Goal: Task Accomplishment & Management: Manage account settings

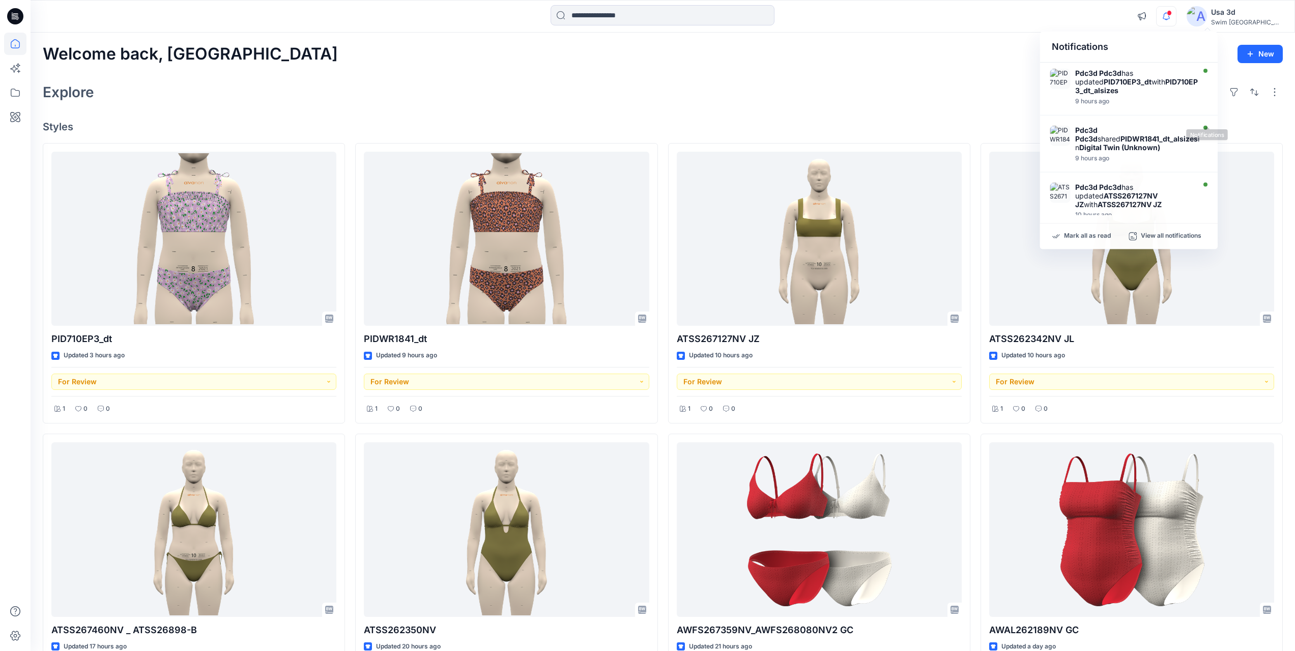
scroll to position [98, 0]
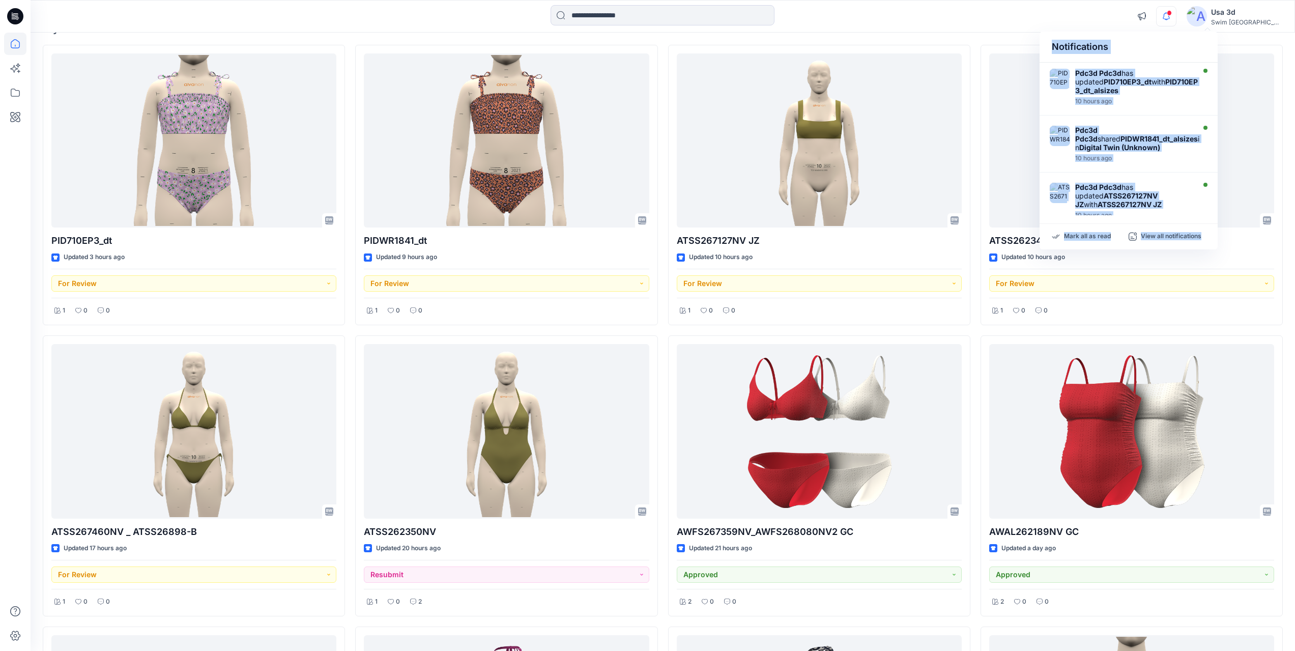
click at [1176, 12] on icon "button" at bounding box center [1166, 16] width 19 height 20
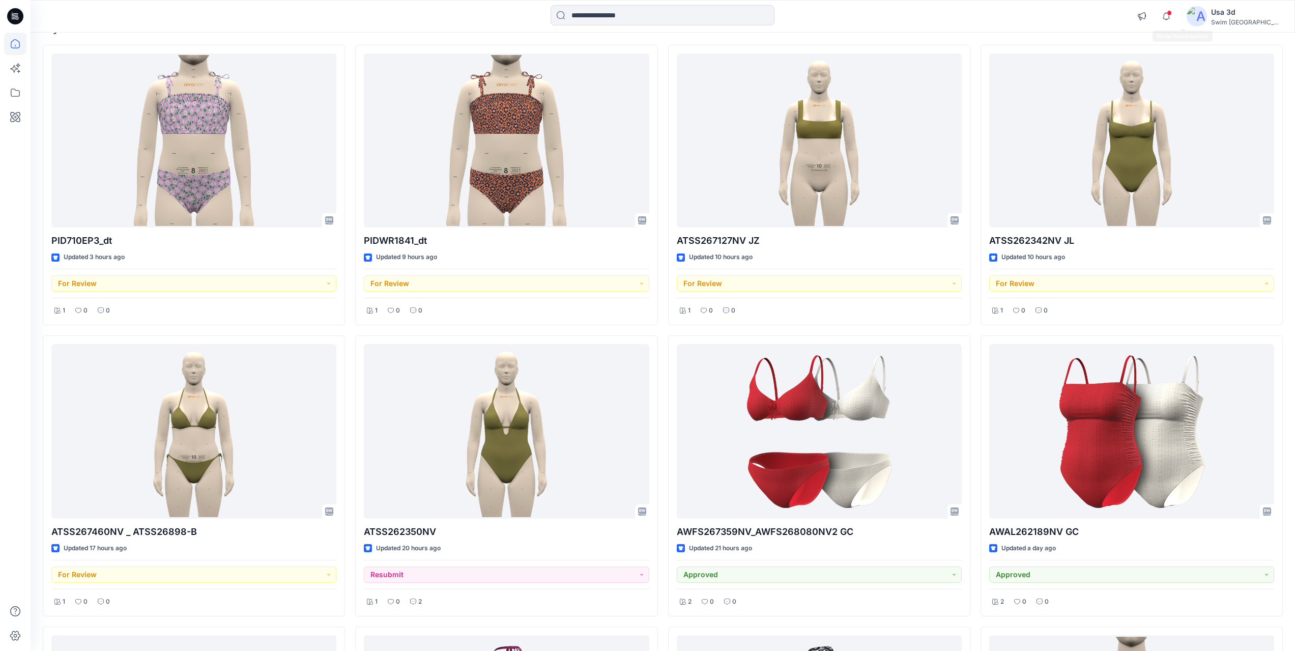
click at [1139, 0] on div "Notifications Pdc3d Pdc3d has updated PID710EP3_dt with PID710EP3_dt_alsizes 10…" at bounding box center [663, 16] width 1265 height 33
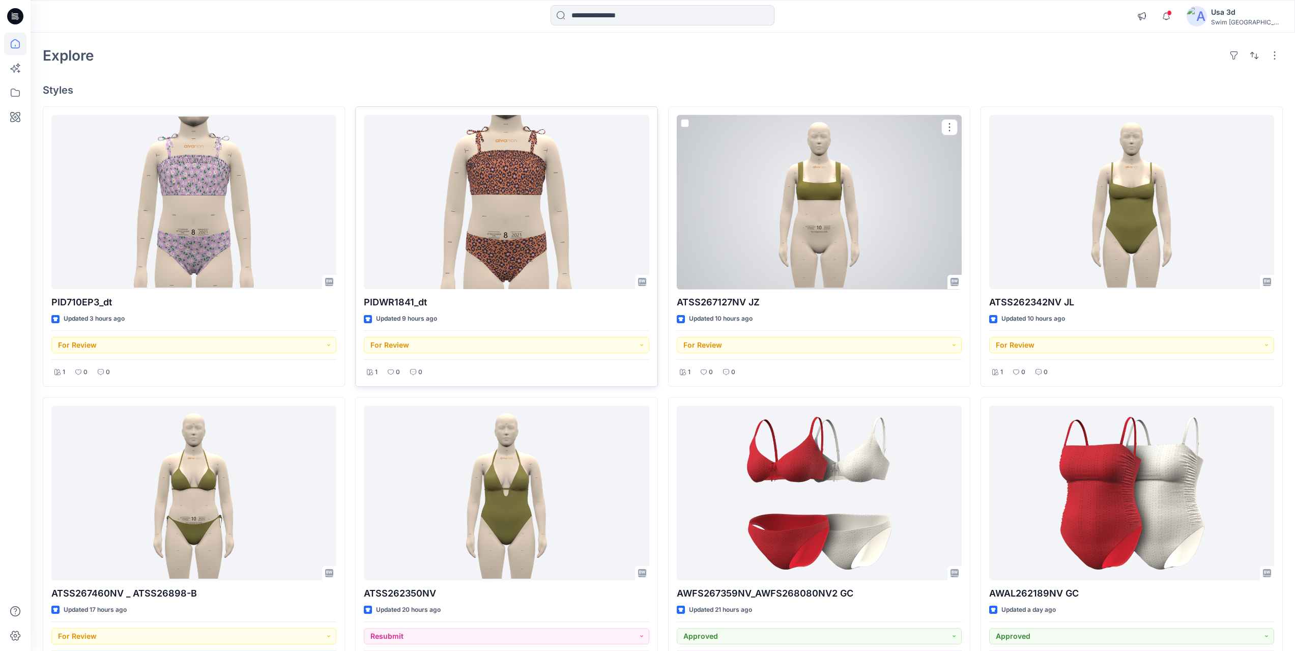
scroll to position [0, 0]
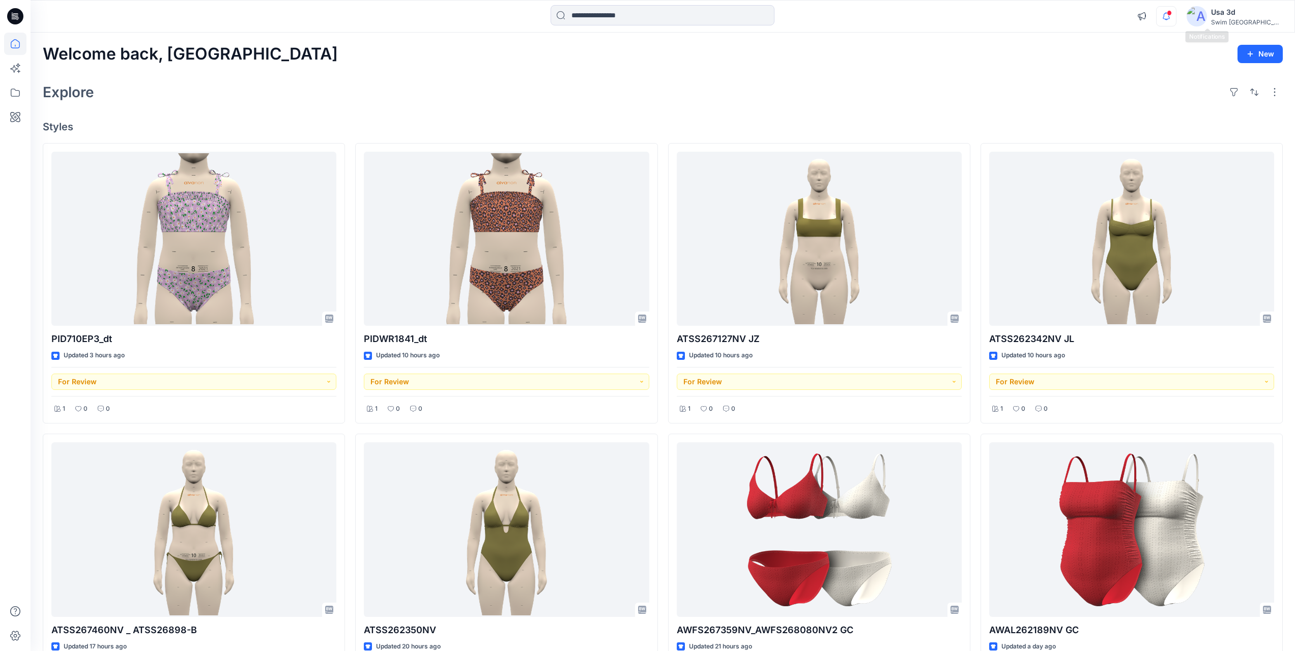
click at [1176, 20] on icon "button" at bounding box center [1166, 16] width 19 height 20
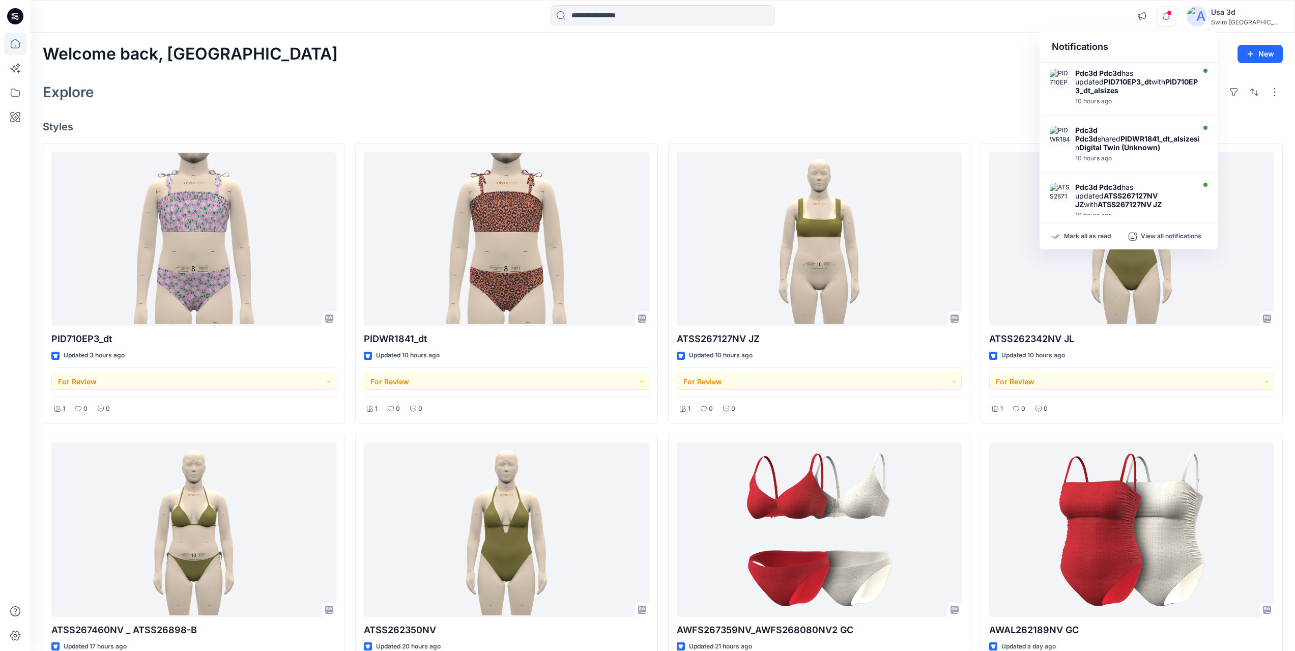
click at [1176, 17] on icon "button" at bounding box center [1166, 16] width 19 height 20
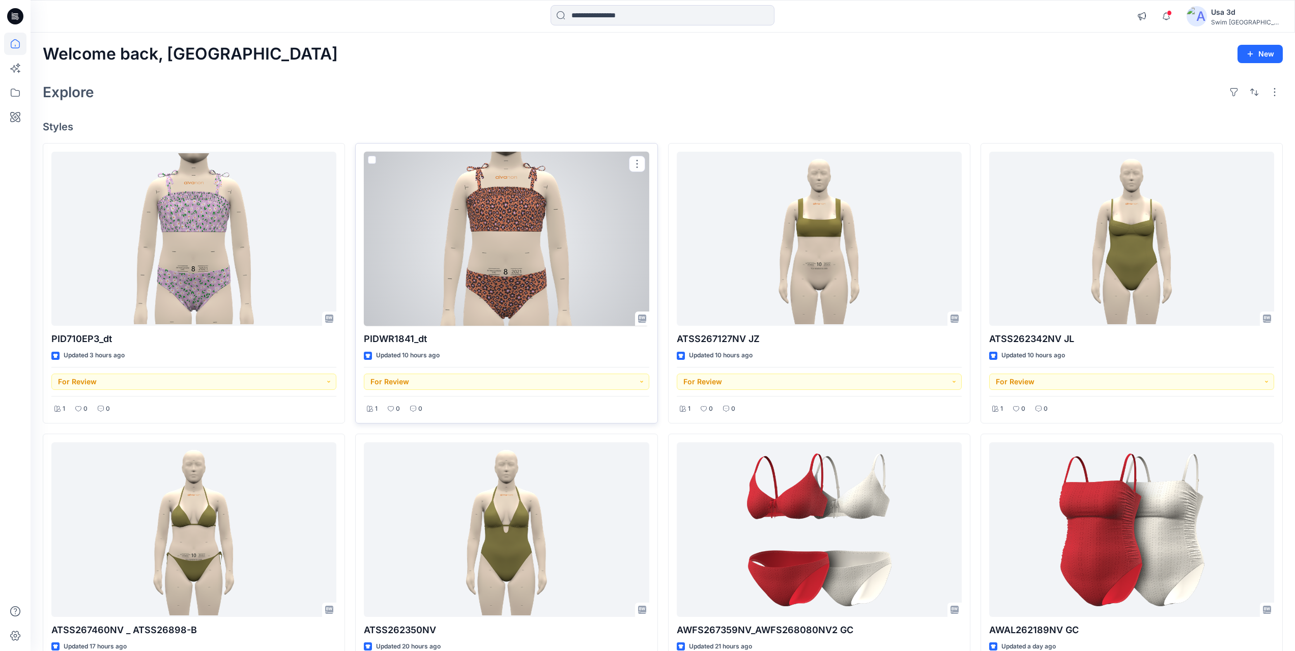
click at [578, 246] on div at bounding box center [506, 239] width 285 height 175
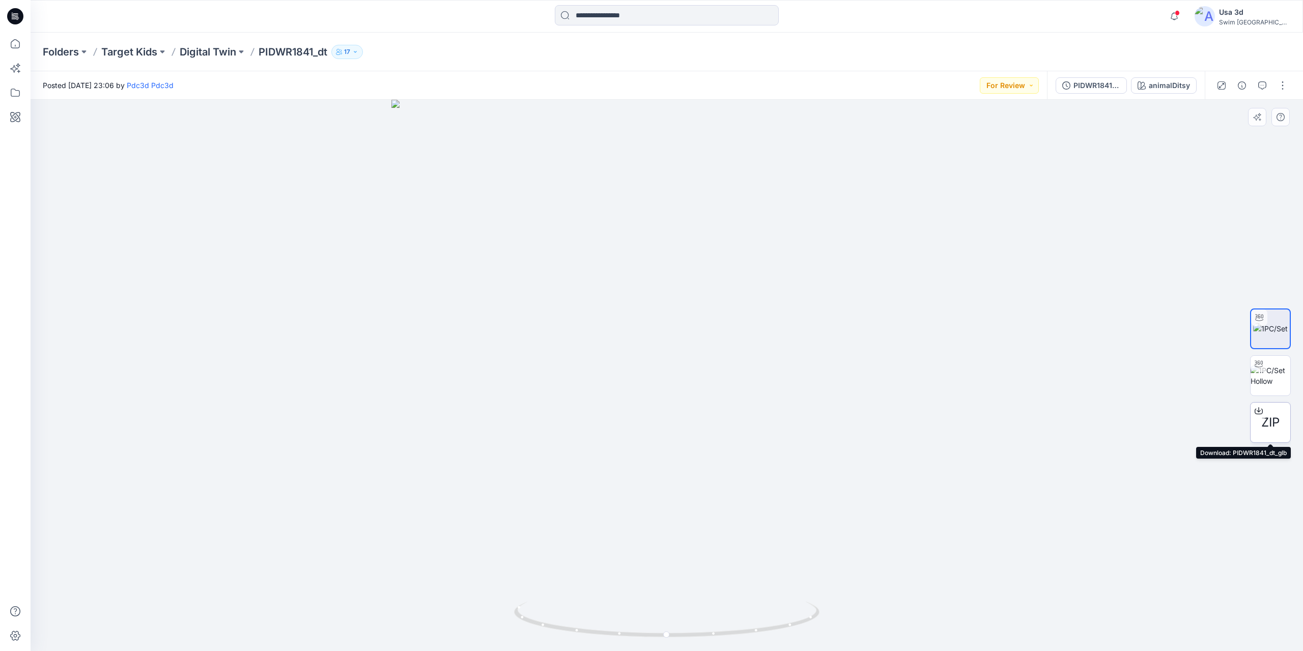
click at [1280, 426] on div "ZIP" at bounding box center [1270, 422] width 41 height 41
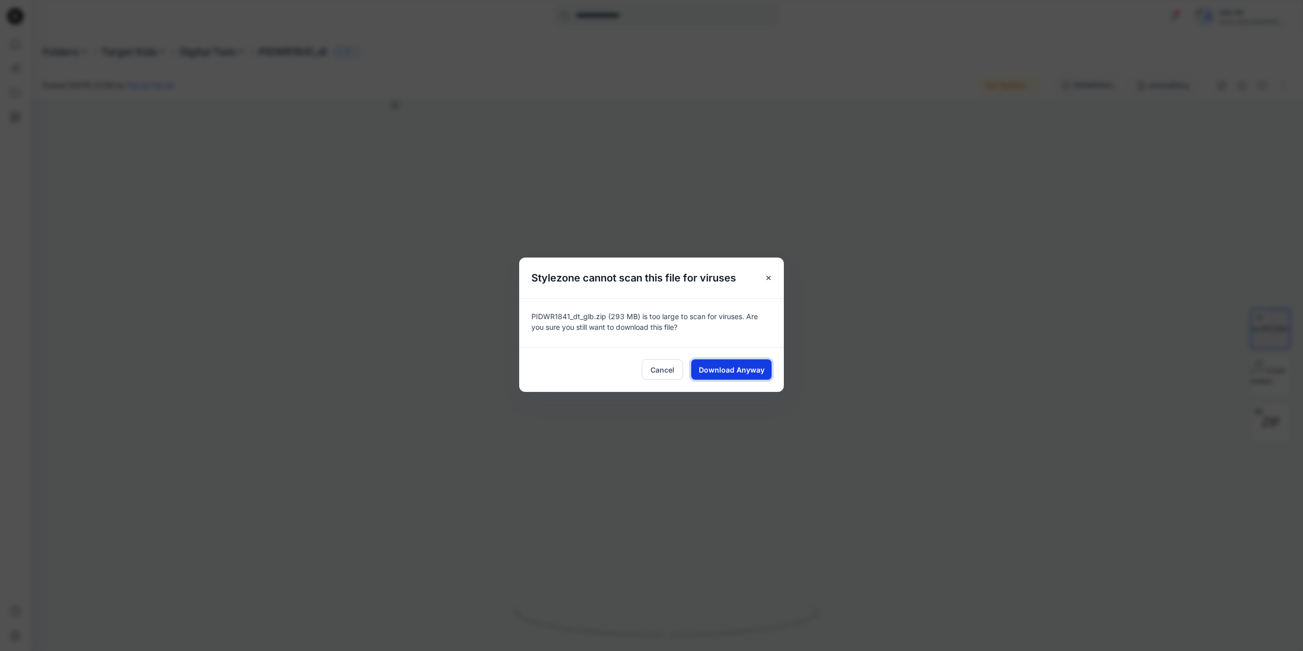
click at [746, 372] on span "Download Anyway" at bounding box center [732, 369] width 66 height 11
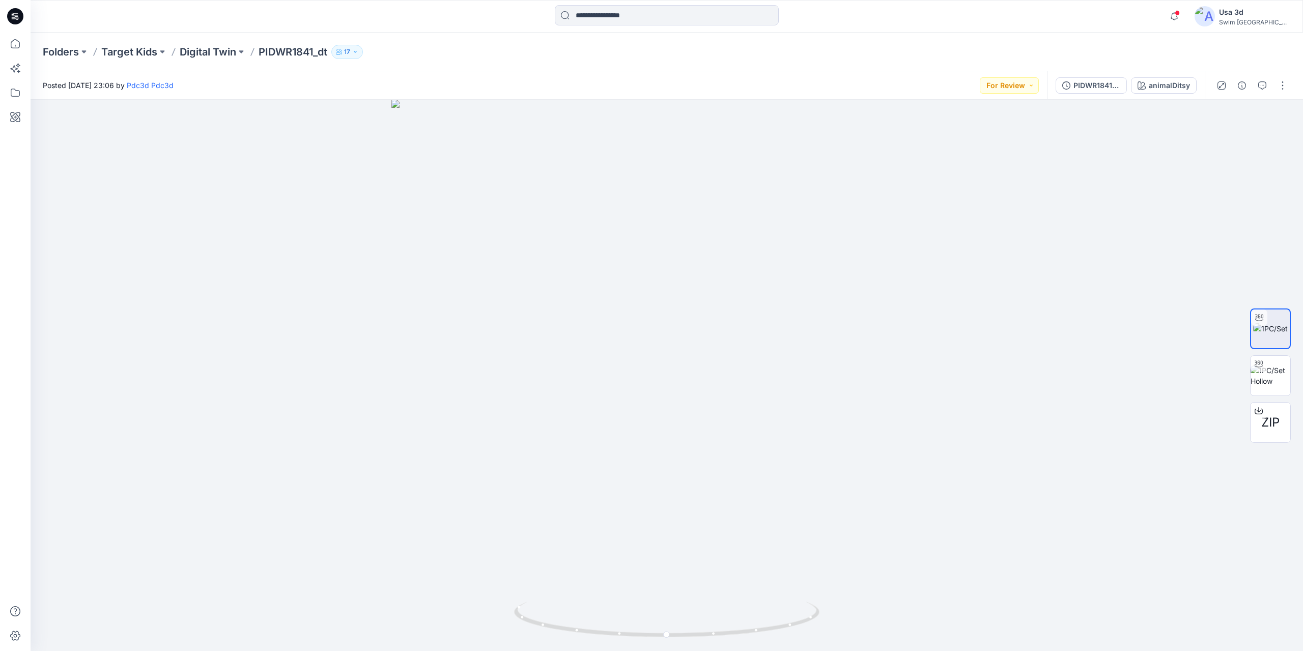
click at [1257, 70] on div "Folders Target Kids Digital Twin PIDWR1841_dt 17" at bounding box center [667, 52] width 1272 height 39
click at [1261, 84] on icon "button" at bounding box center [1262, 85] width 8 height 8
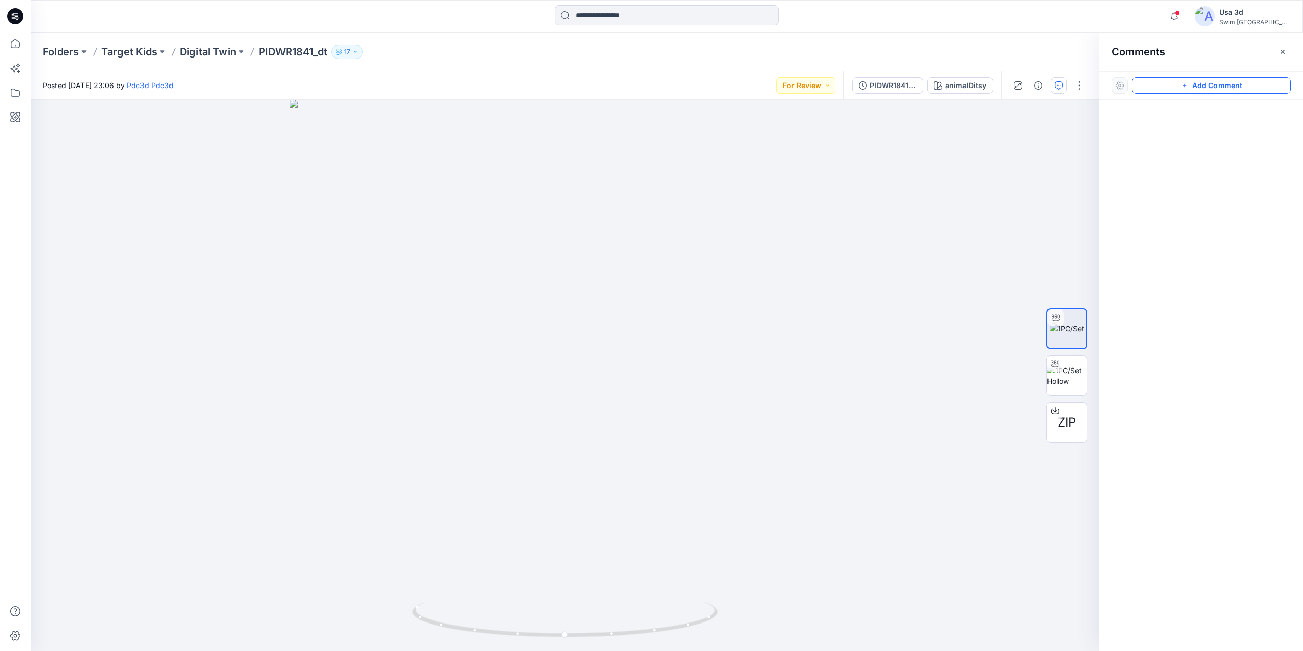
click at [1220, 83] on button "Add Comment" at bounding box center [1211, 85] width 159 height 16
click at [77, 142] on div "1" at bounding box center [565, 375] width 1069 height 551
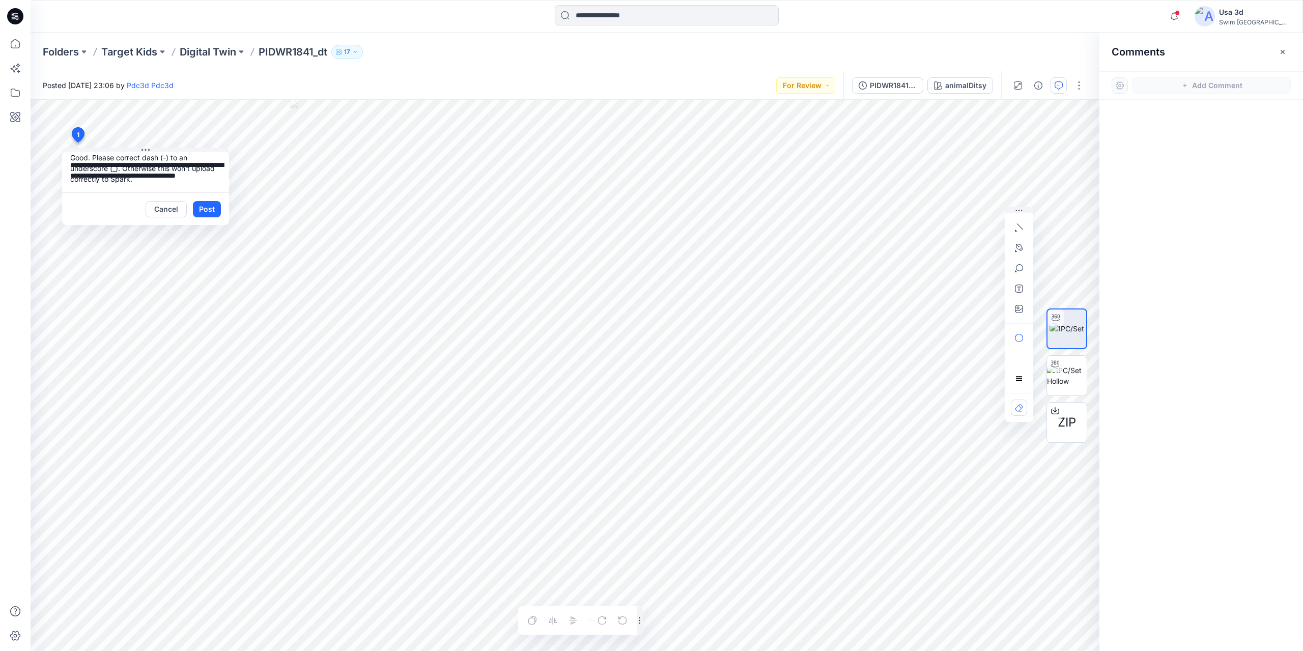
scroll to position [20, 0]
click at [92, 172] on textarea "**********" at bounding box center [145, 172] width 167 height 41
type textarea "**********"
click at [167, 181] on textarea "**********" at bounding box center [145, 172] width 167 height 41
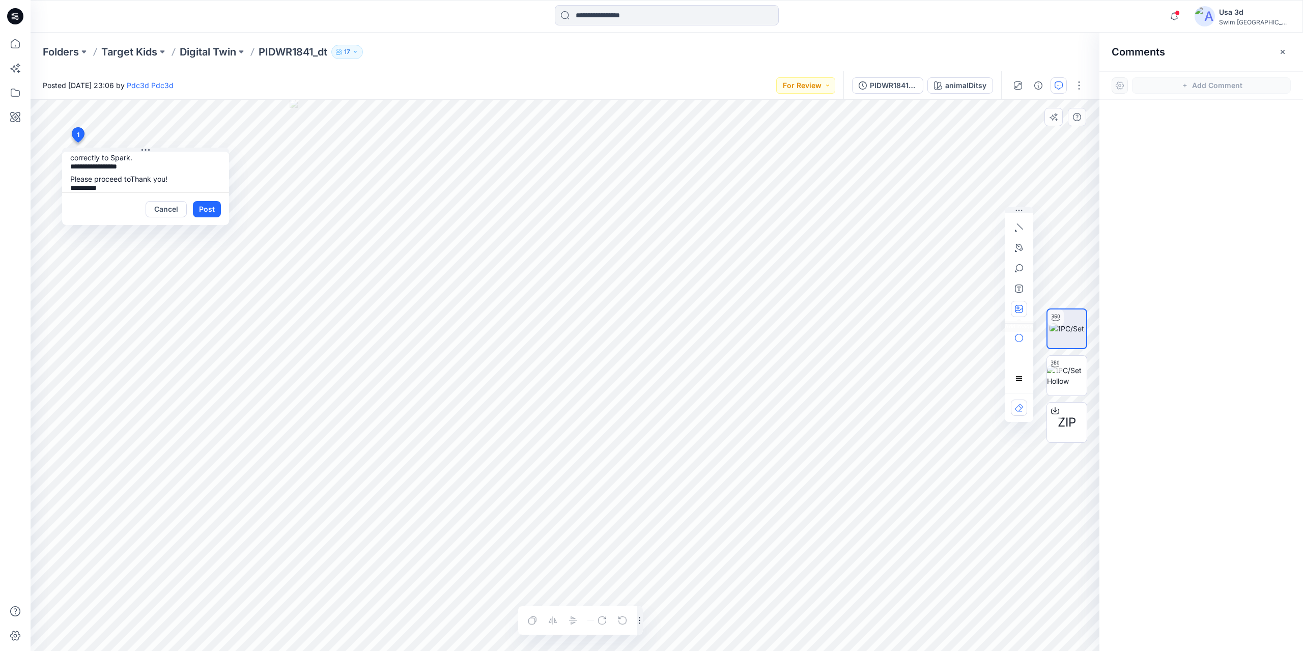
click at [1022, 309] on icon "button" at bounding box center [1019, 309] width 8 height 8
type input"] "**********"
click at [1018, 317] on div at bounding box center [1019, 314] width 28 height 215
click at [1020, 310] on icon "button" at bounding box center [1019, 309] width 8 height 8
type input"] "**********"
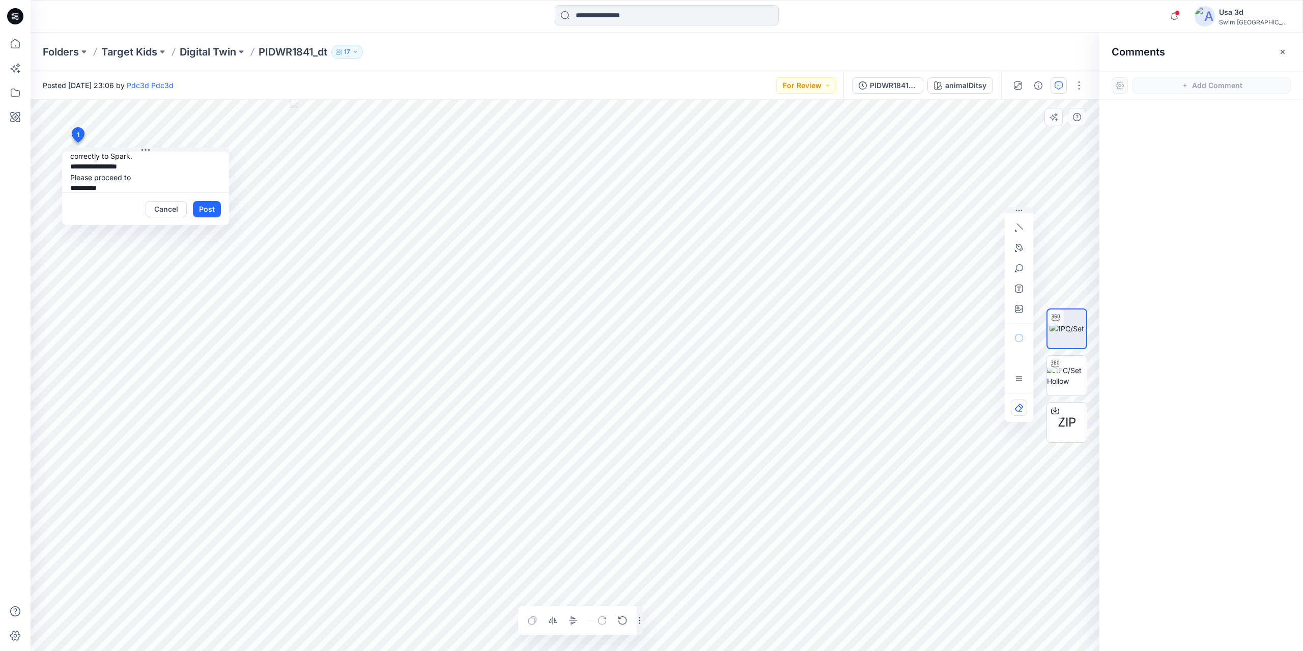
click at [152, 171] on textarea "**********" at bounding box center [145, 172] width 167 height 41
drag, startPoint x: 90, startPoint y: 165, endPoint x: 124, endPoint y: 159, distance: 34.1
click at [91, 165] on textarea "**********" at bounding box center [145, 172] width 167 height 41
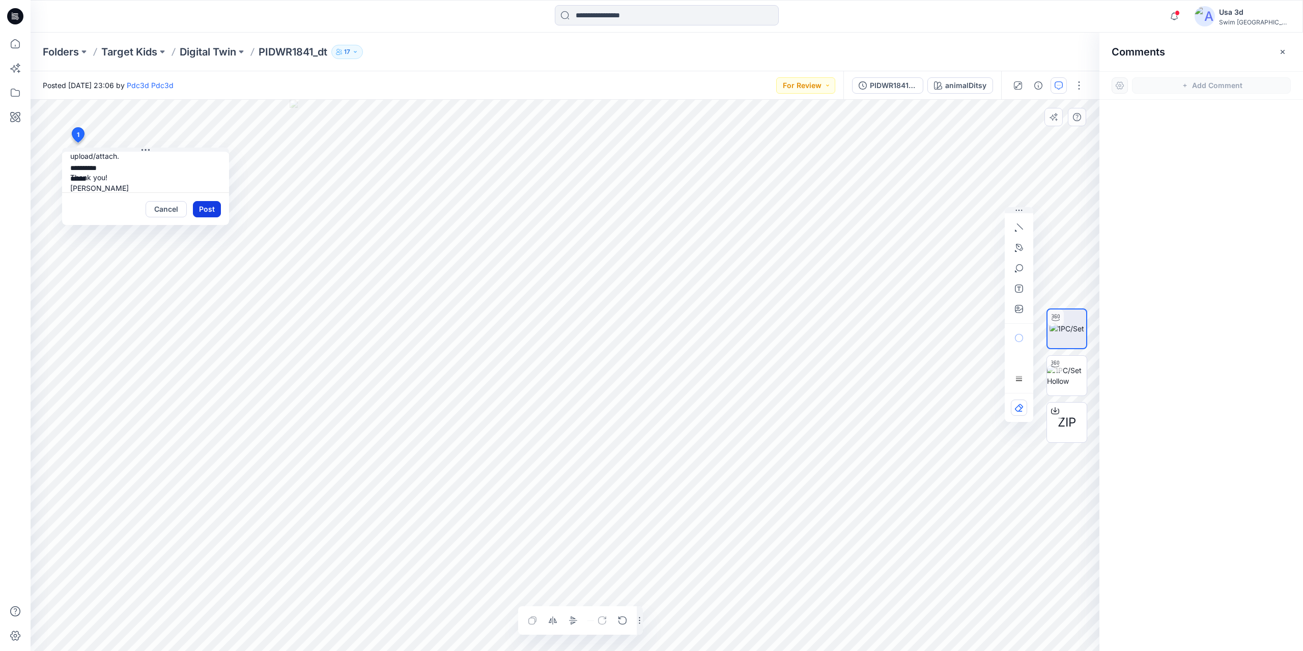
type textarea "**********"
click at [208, 209] on button "Post" at bounding box center [207, 209] width 28 height 16
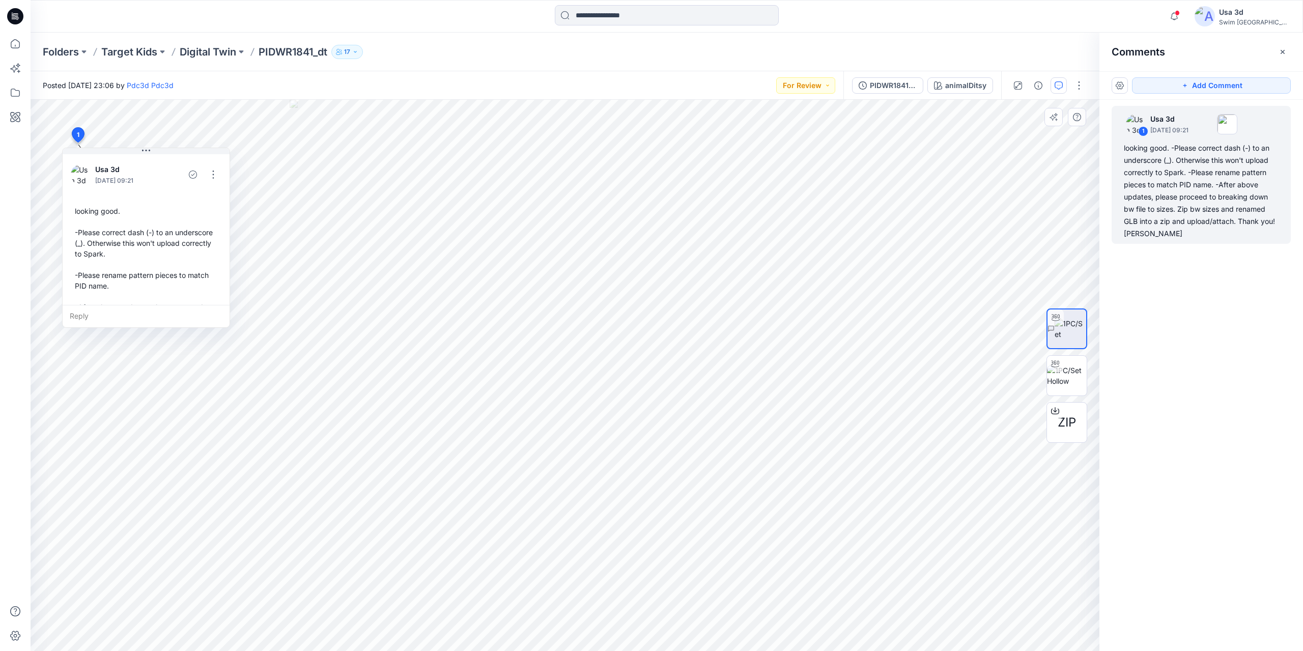
scroll to position [82, 0]
click at [769, 84] on div "Posted [DATE] 23:06 by Pdc3d Pdc3d For Review" at bounding box center [437, 85] width 813 height 28
click at [791, 83] on button "For Review" at bounding box center [805, 85] width 59 height 16
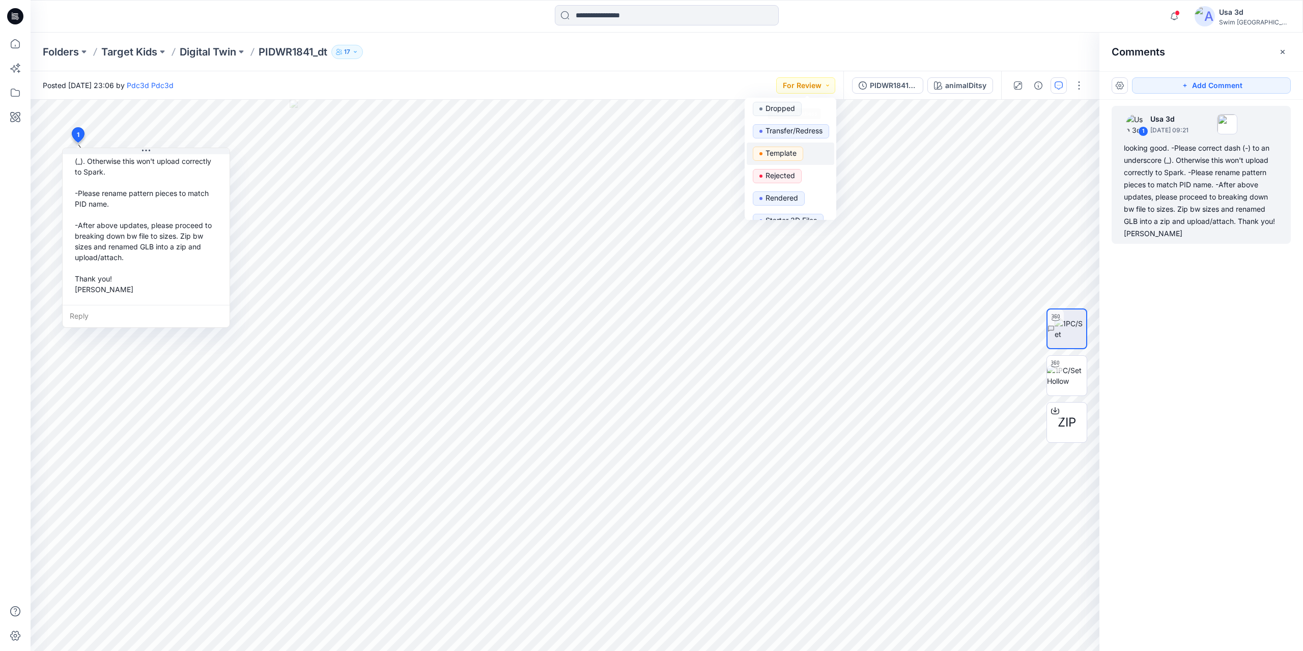
scroll to position [173, 0]
click at [786, 206] on p "Approved & Proceed" at bounding box center [793, 205] width 57 height 13
click at [811, 91] on button "Approved & Proceed" at bounding box center [789, 85] width 92 height 16
click at [782, 194] on p "Resubmit" at bounding box center [780, 199] width 31 height 13
click at [206, 45] on p "Digital Twin" at bounding box center [208, 52] width 56 height 14
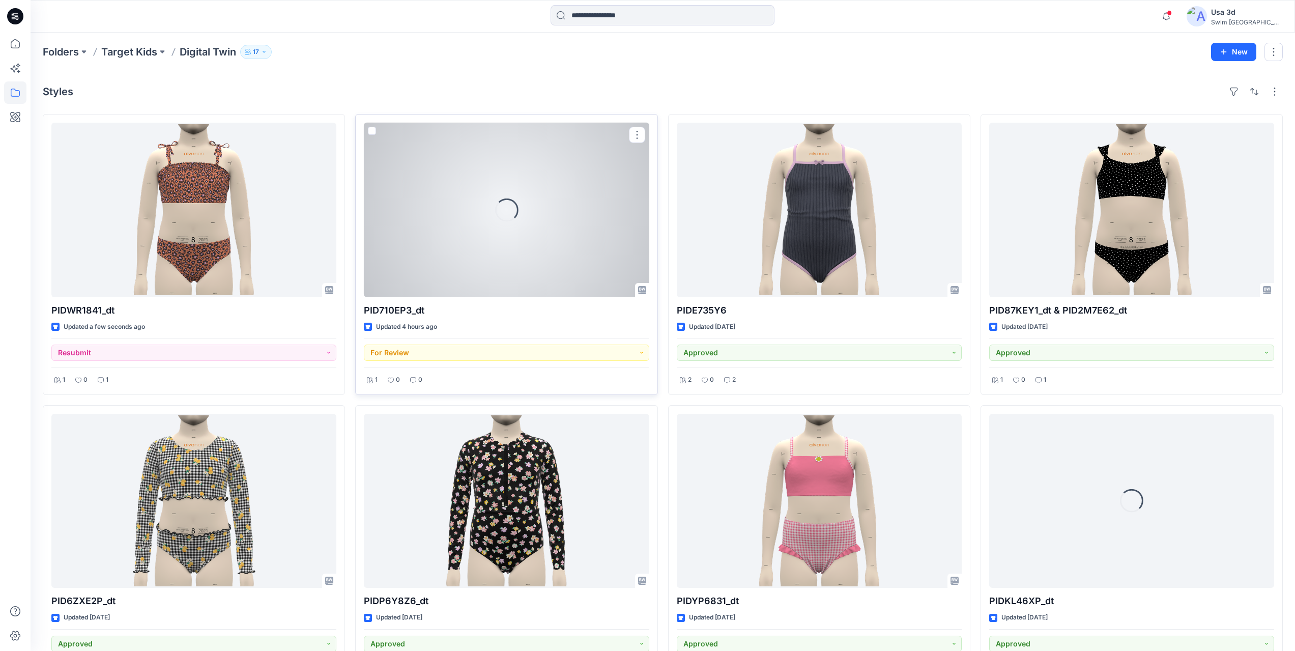
click at [461, 236] on div at bounding box center [506, 210] width 285 height 175
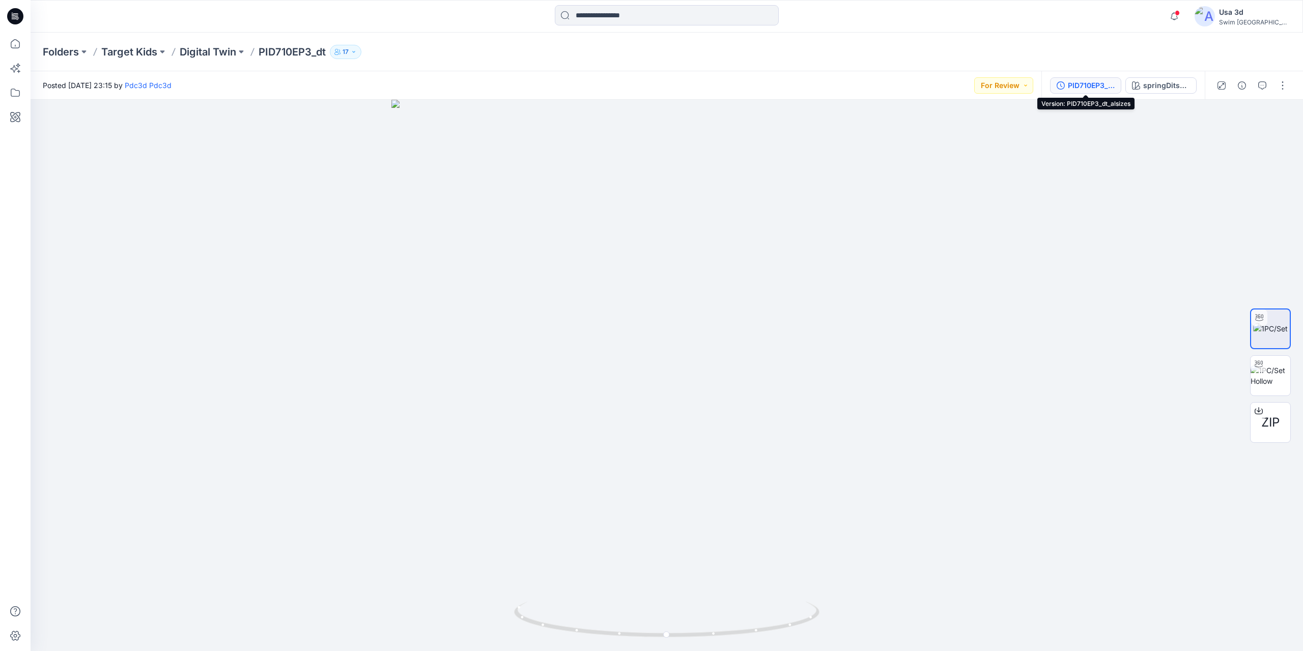
click at [1079, 90] on div "PID710EP3_dt_alsizes" at bounding box center [1091, 85] width 47 height 11
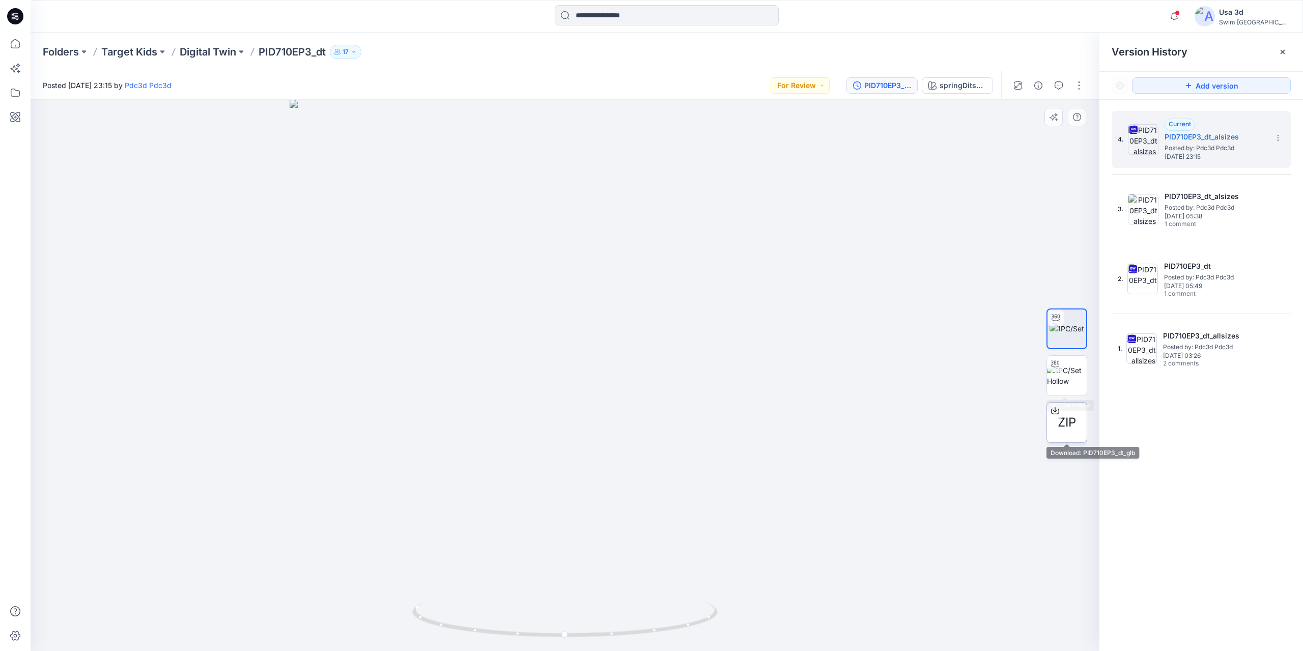
click at [1067, 433] on div "ZIP" at bounding box center [1066, 422] width 41 height 41
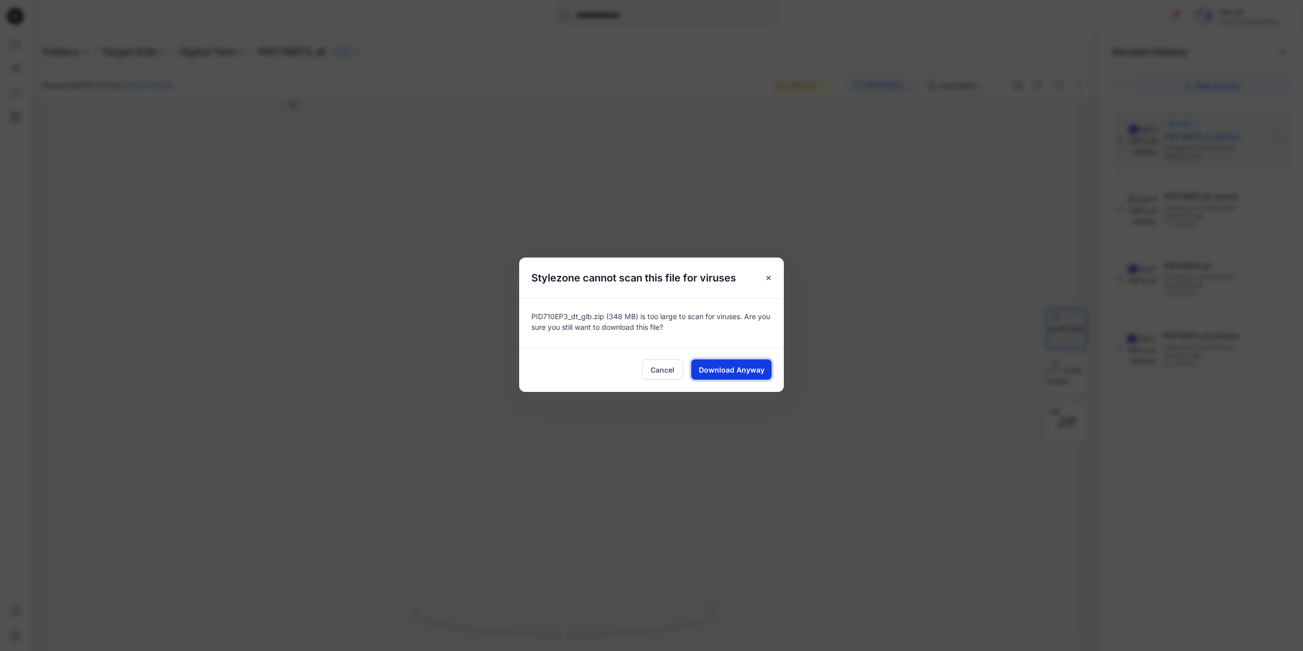
click at [741, 367] on span "Download Anyway" at bounding box center [732, 369] width 66 height 11
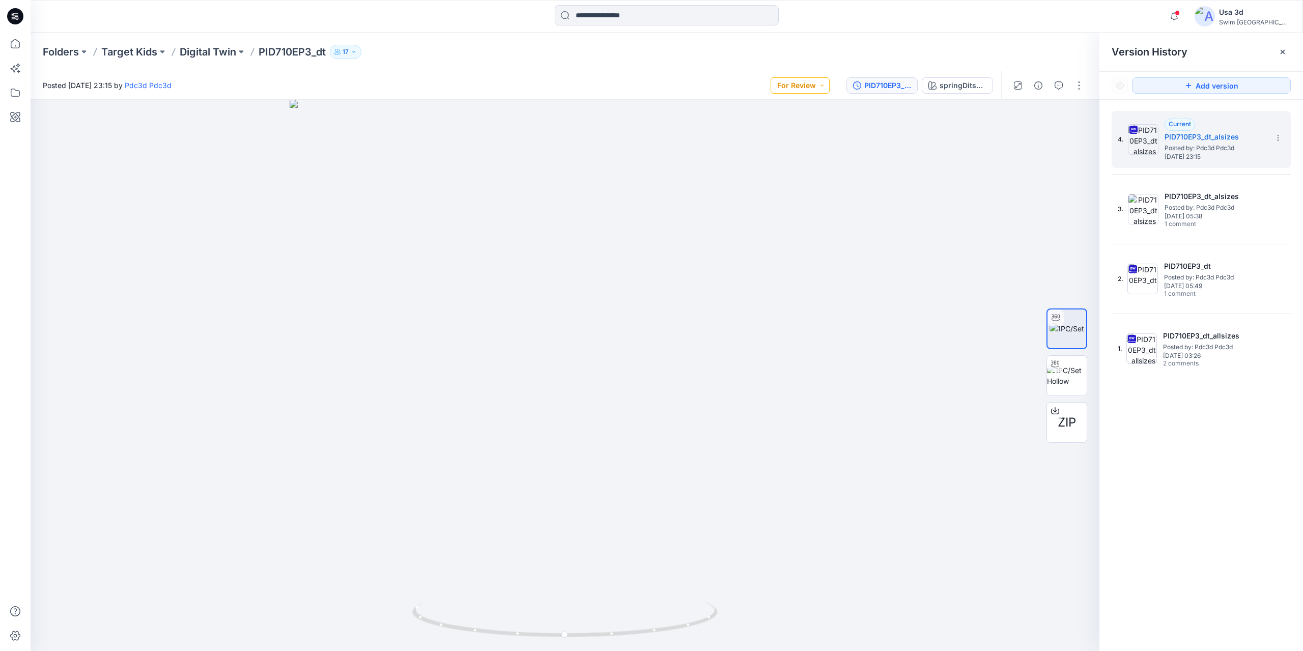
click at [822, 91] on button "For Review" at bounding box center [799, 85] width 59 height 16
click at [785, 209] on p "Approved & Proceed" at bounding box center [787, 205] width 57 height 13
click at [1053, 88] on button "button" at bounding box center [1058, 85] width 16 height 16
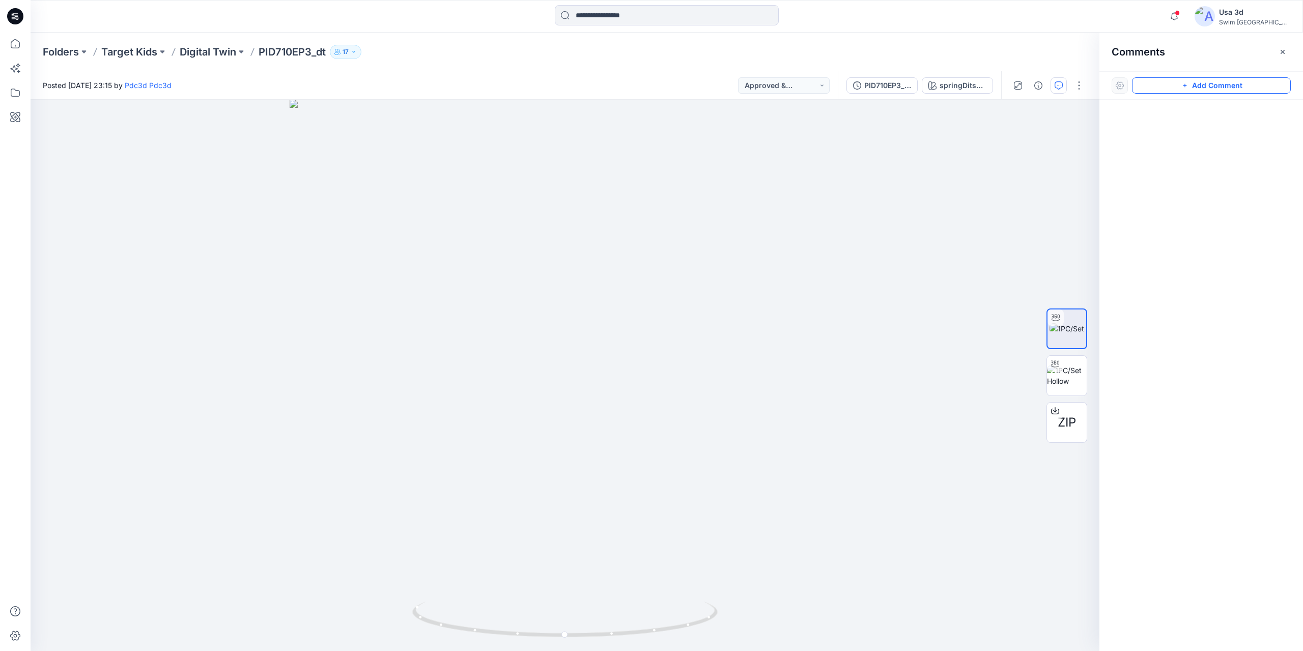
click at [1211, 87] on button "Add Comment" at bounding box center [1211, 85] width 159 height 16
click at [91, 136] on div "1" at bounding box center [565, 375] width 1069 height 551
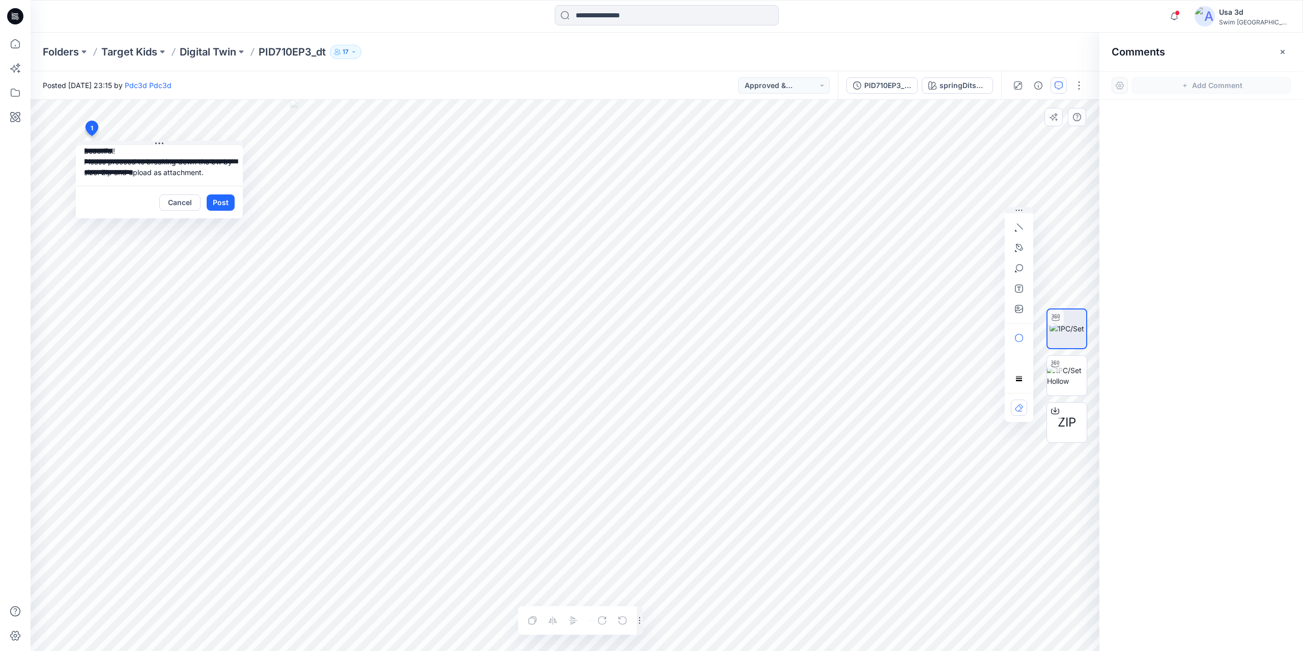
scroll to position [20, 0]
type textarea "**********"
click at [227, 208] on button "Post" at bounding box center [221, 202] width 28 height 16
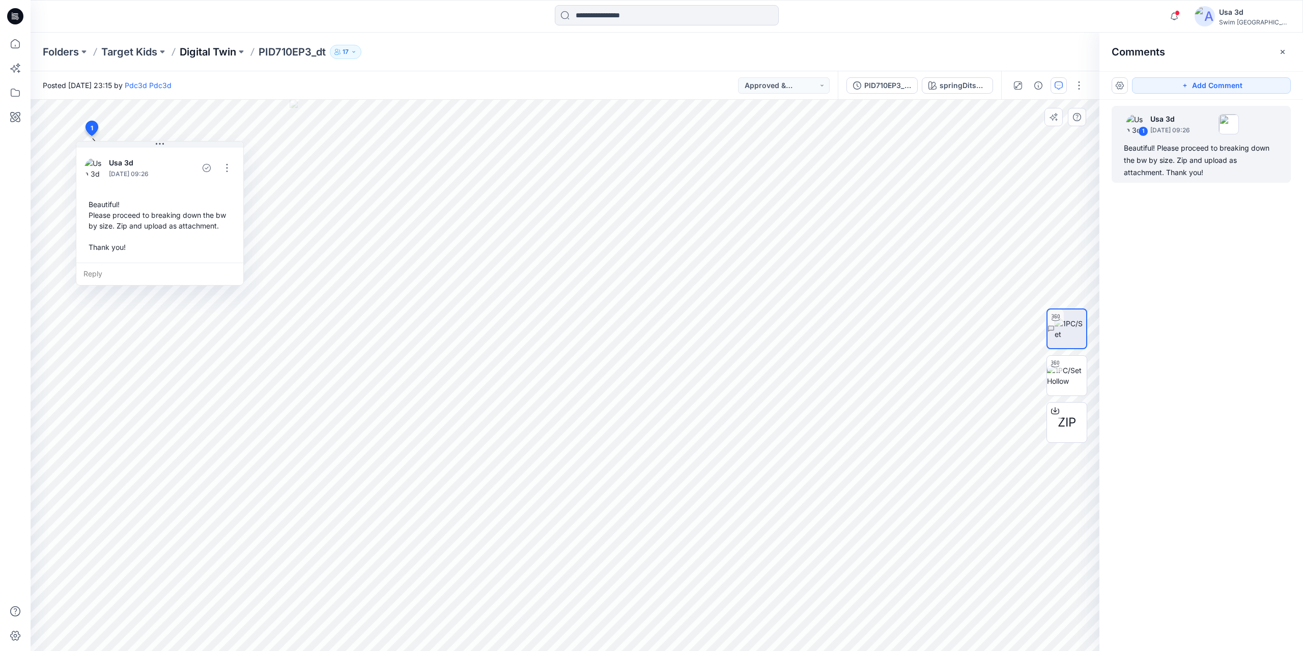
click at [213, 55] on p "Digital Twin" at bounding box center [208, 52] width 56 height 14
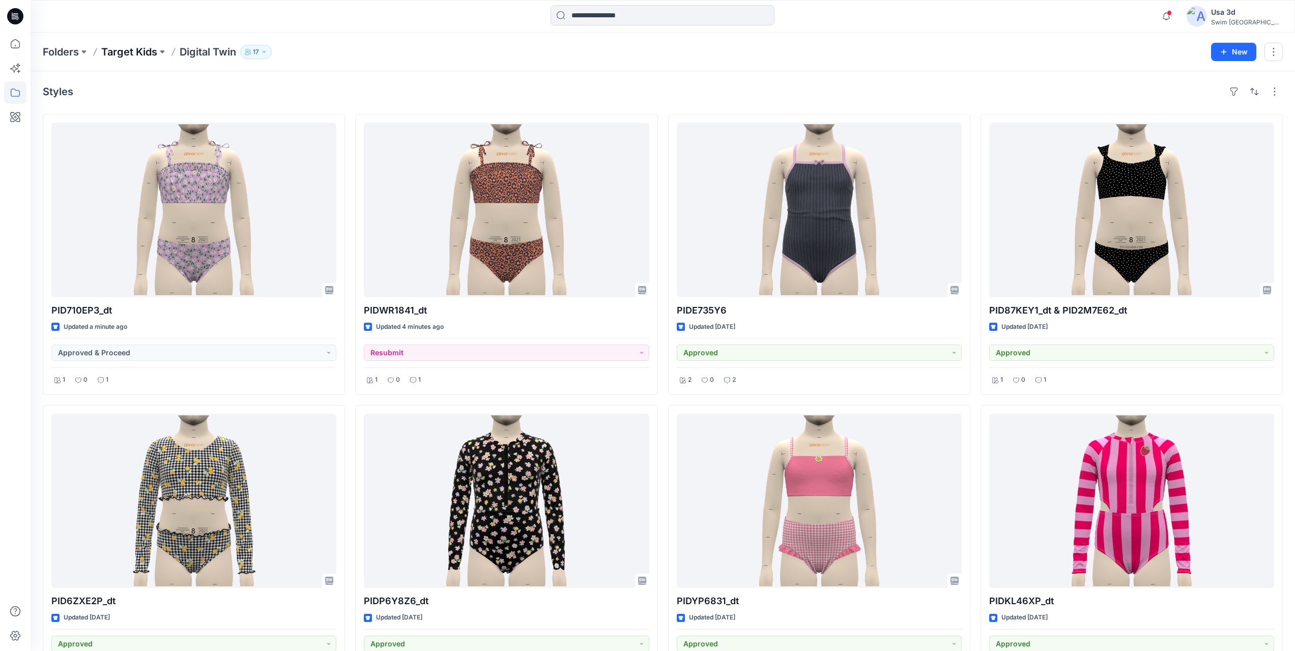
click at [135, 46] on p "Target Kids" at bounding box center [129, 52] width 56 height 14
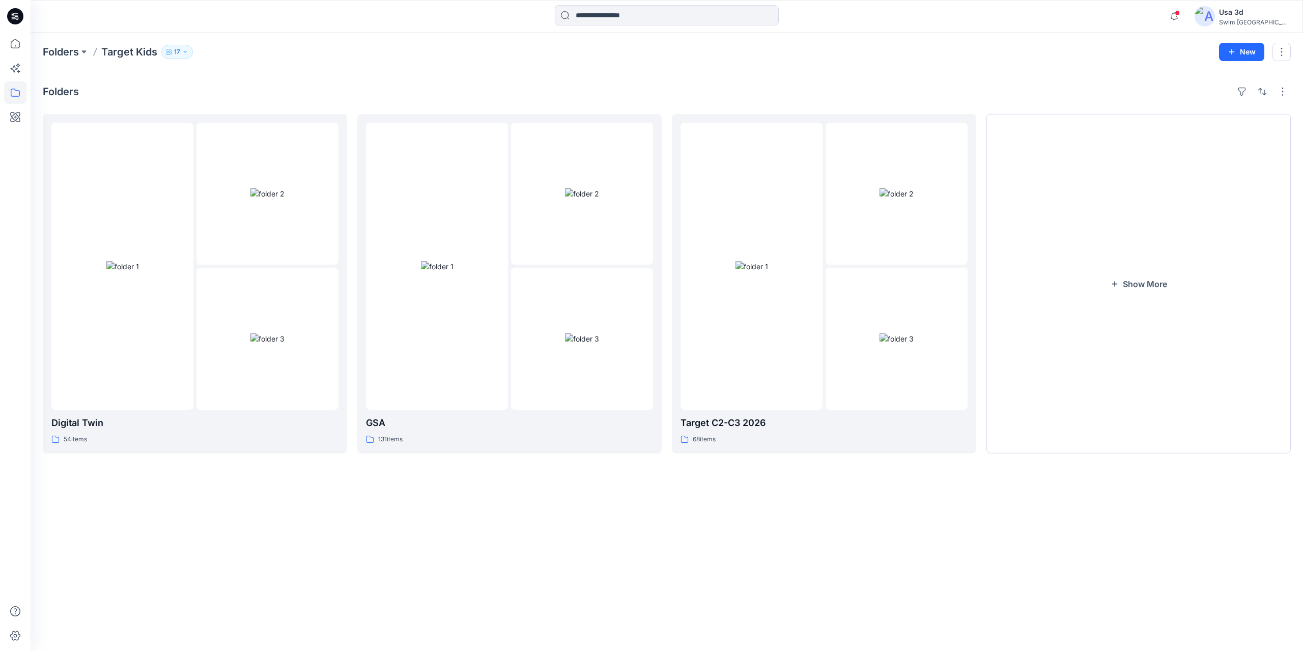
click at [17, 21] on icon at bounding box center [15, 16] width 16 height 16
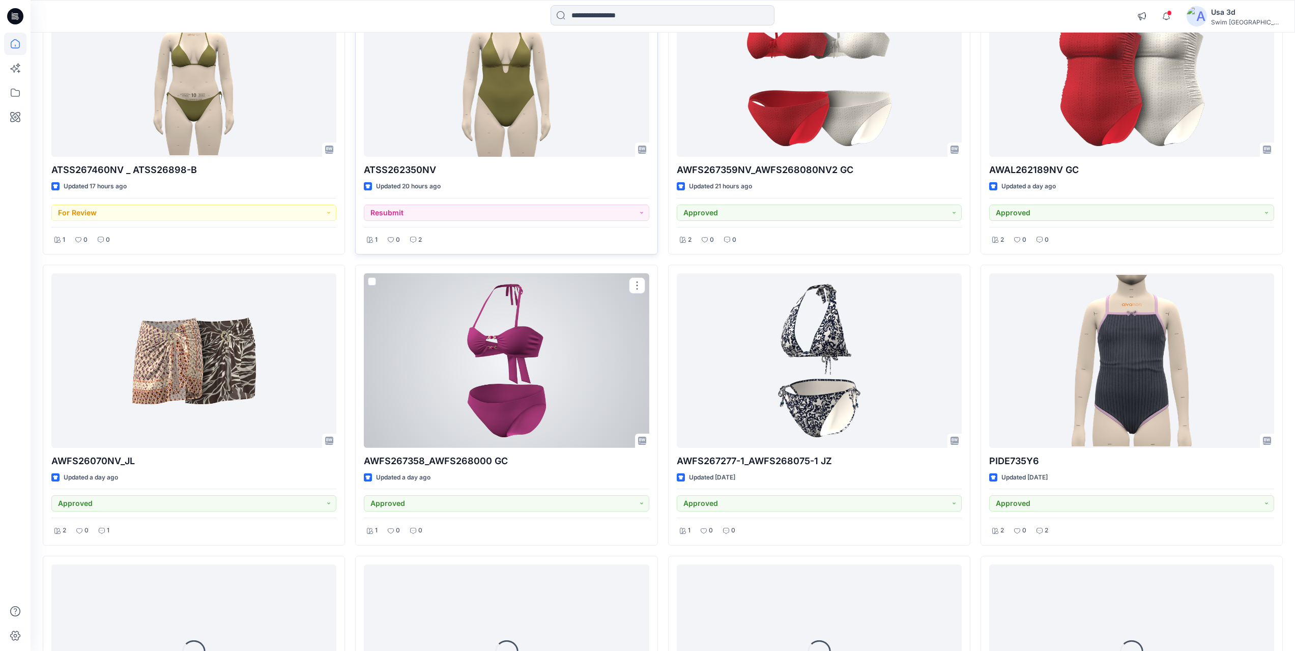
scroll to position [556, 0]
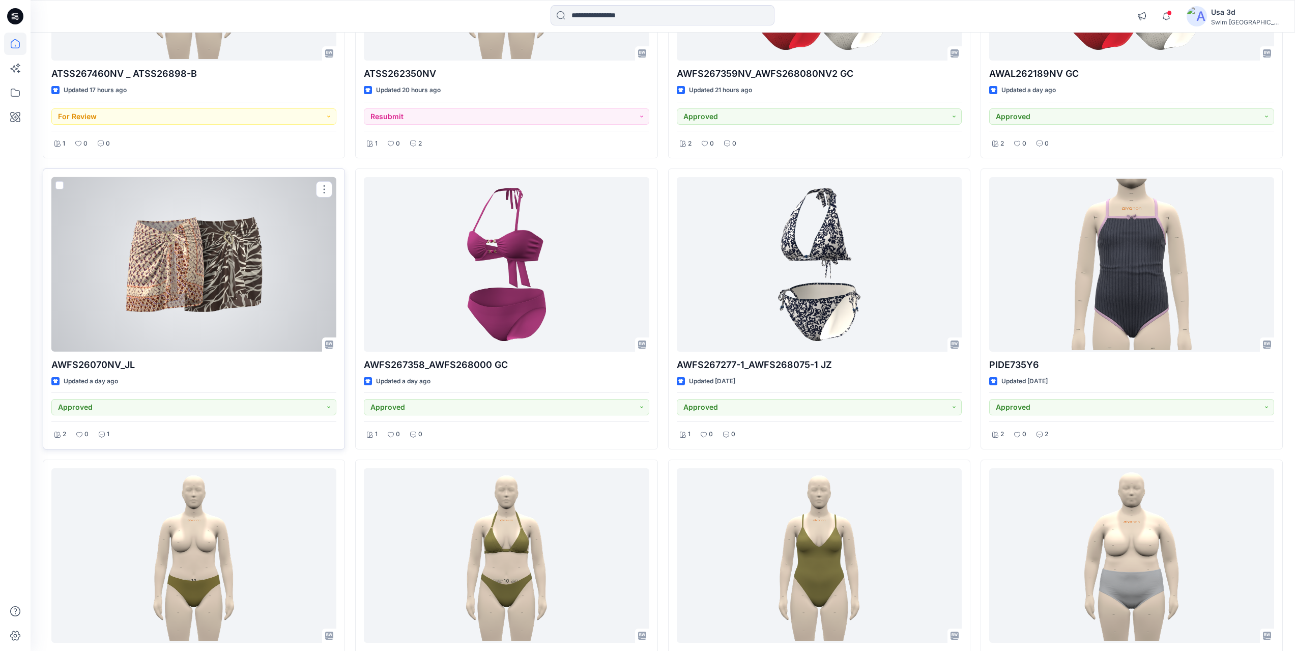
click at [253, 291] on div at bounding box center [193, 264] width 285 height 175
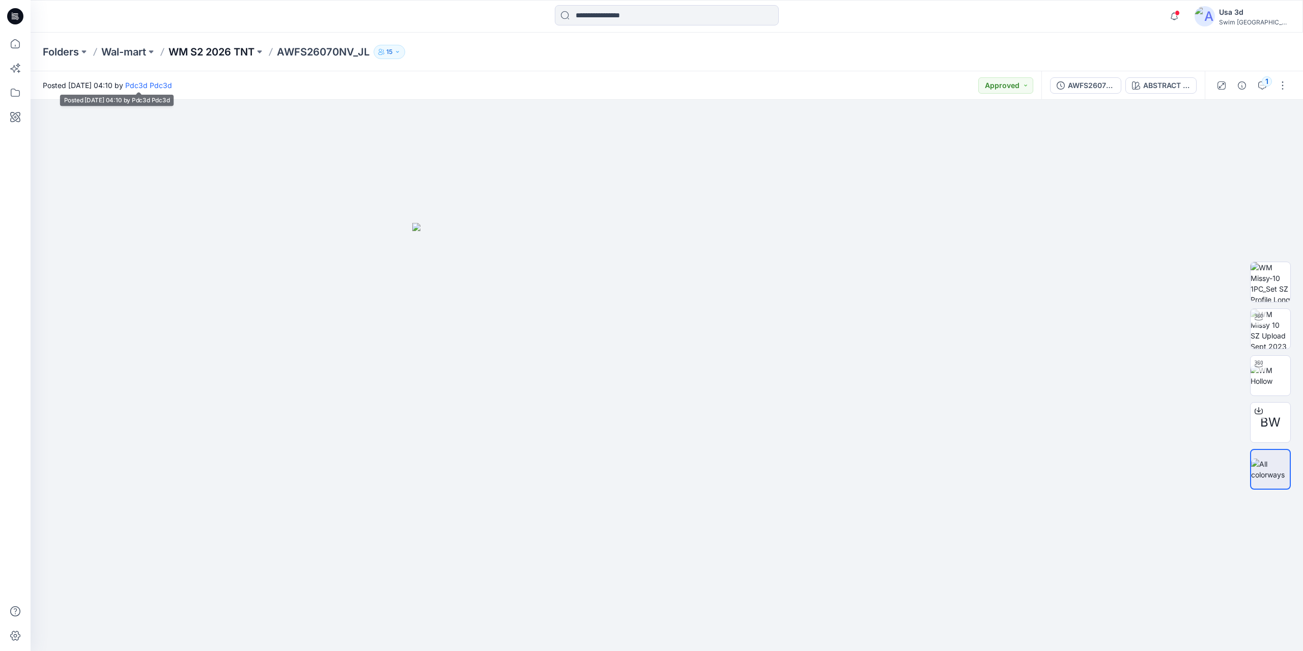
click at [232, 48] on p "WM S2 2026 TNT" at bounding box center [211, 52] width 86 height 14
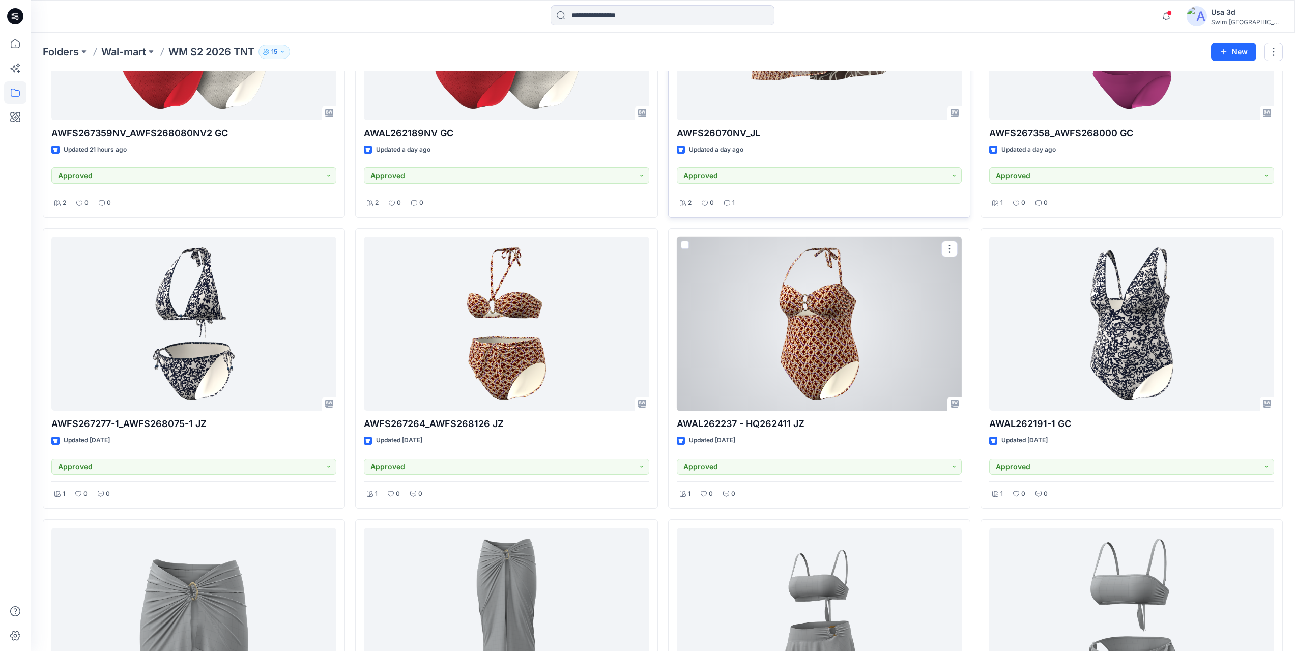
scroll to position [120, 0]
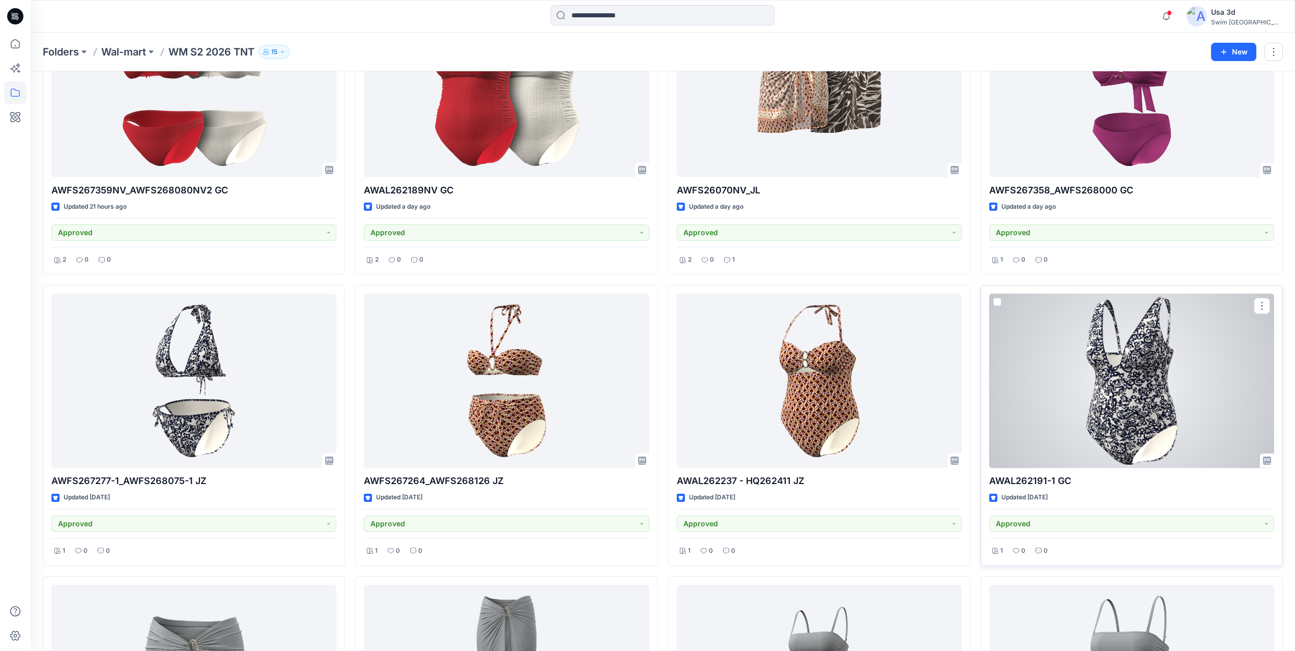
click at [1145, 376] on div at bounding box center [1131, 381] width 285 height 175
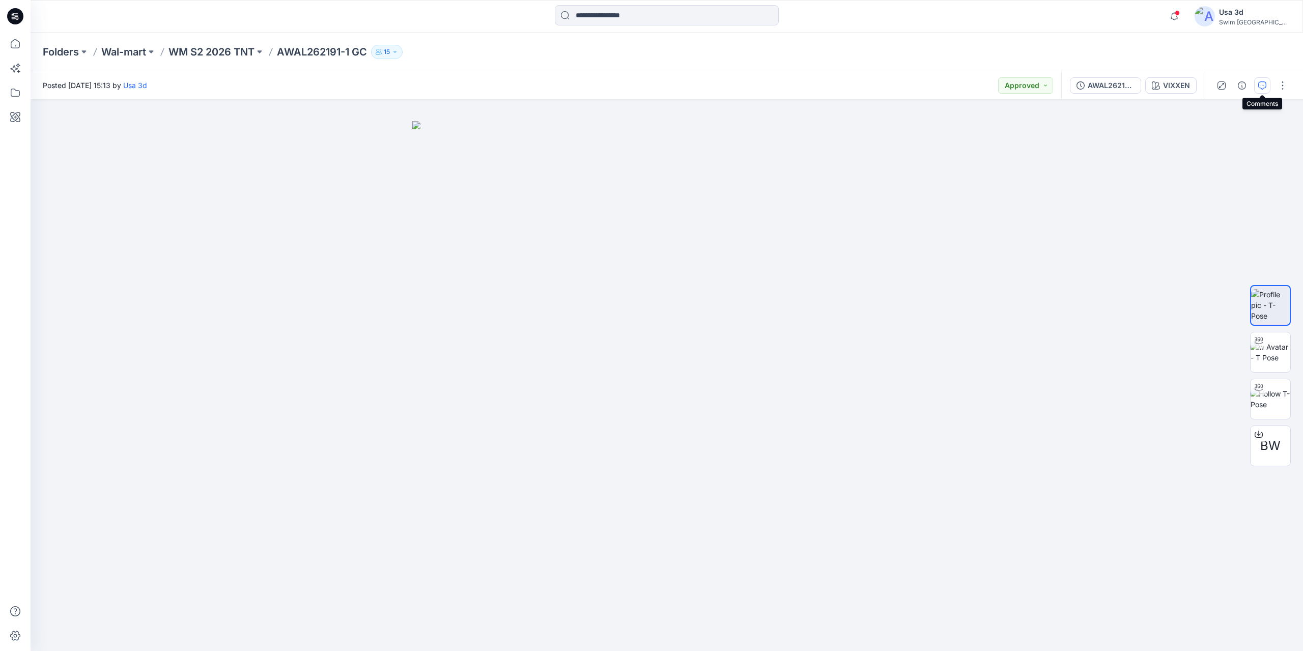
click at [1265, 87] on icon "button" at bounding box center [1262, 85] width 8 height 8
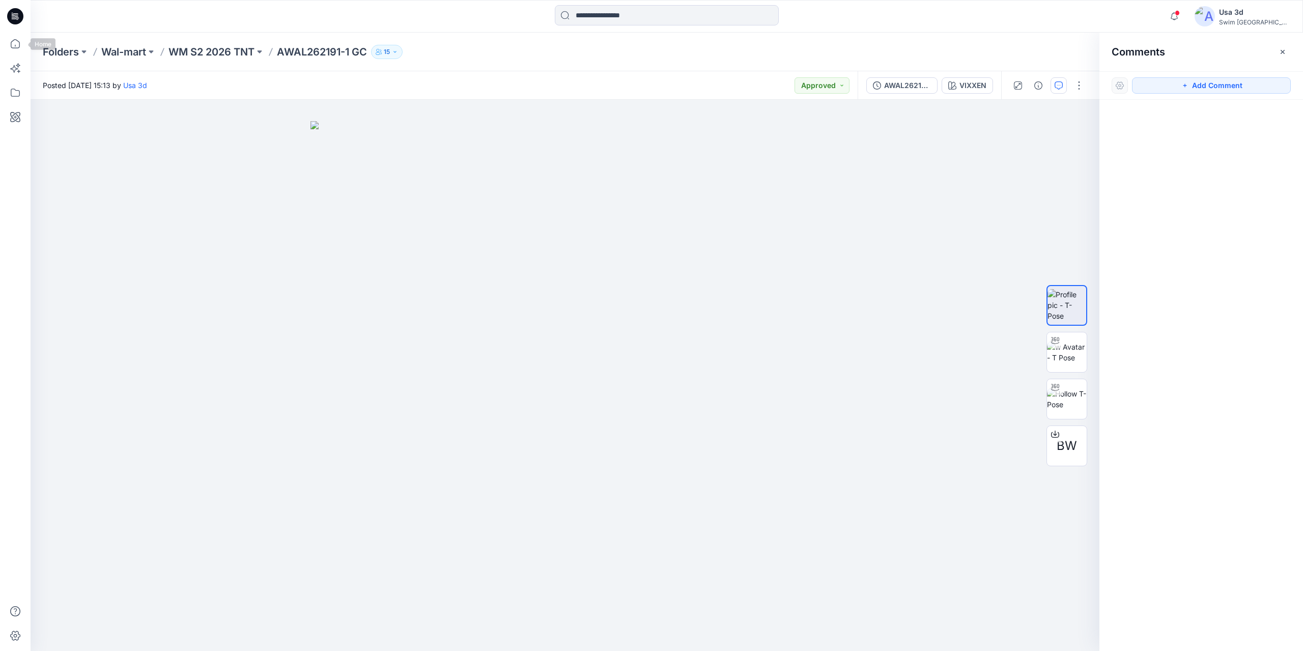
click at [18, 22] on icon at bounding box center [15, 16] width 16 height 16
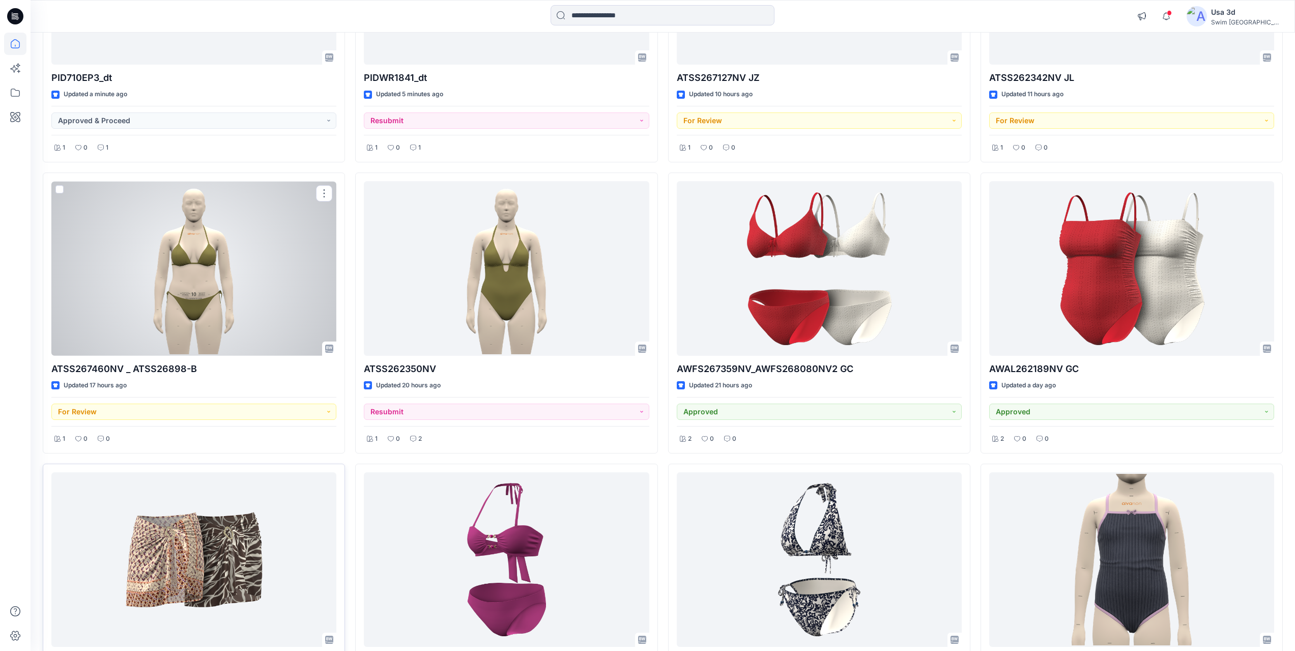
scroll to position [305, 0]
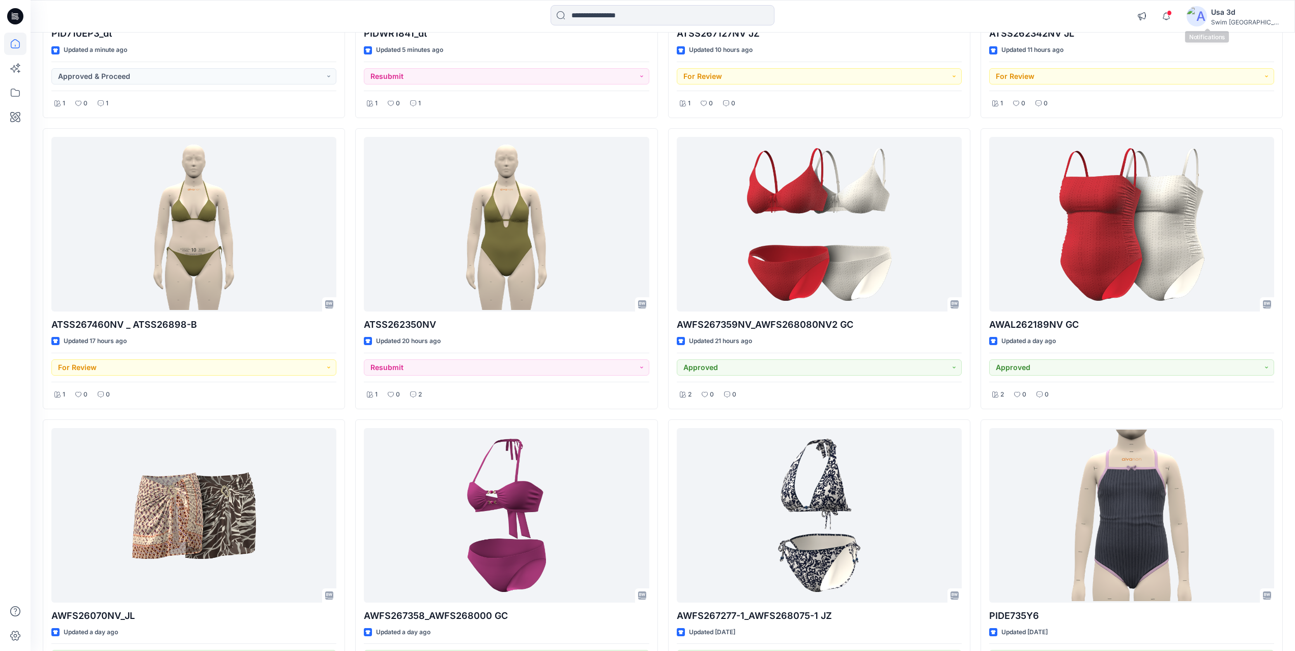
click at [1172, 15] on span at bounding box center [1169, 13] width 5 height 6
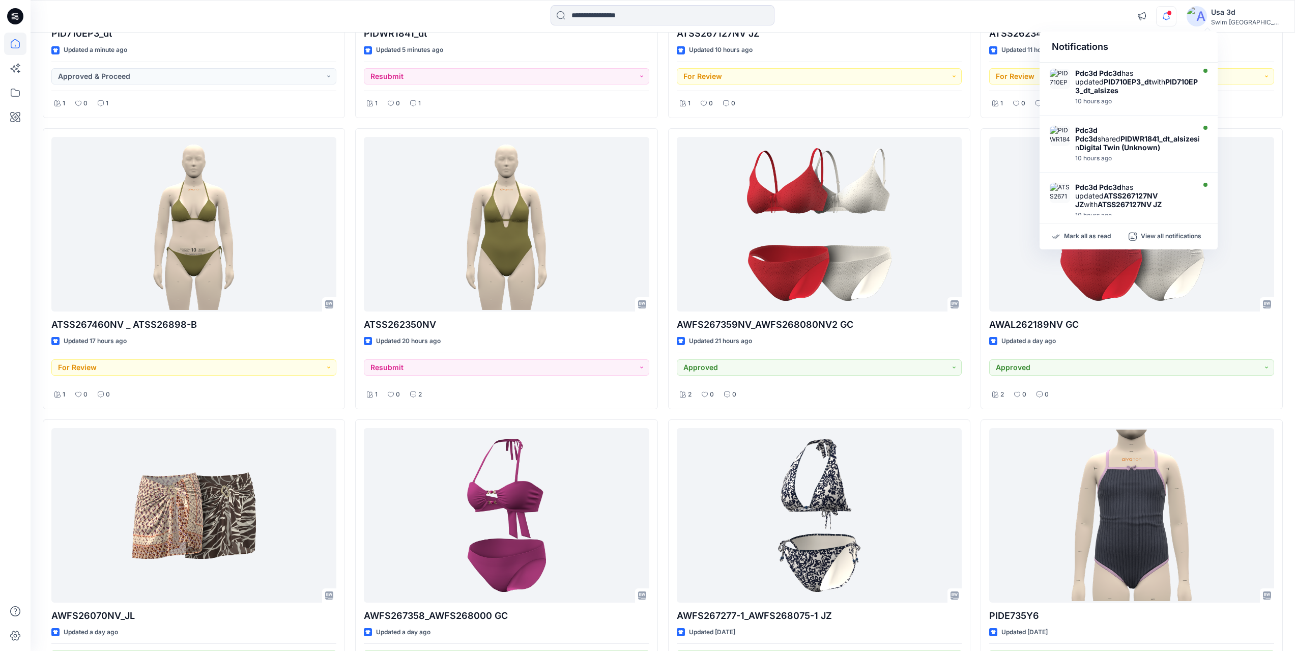
click at [1172, 15] on span at bounding box center [1169, 13] width 5 height 6
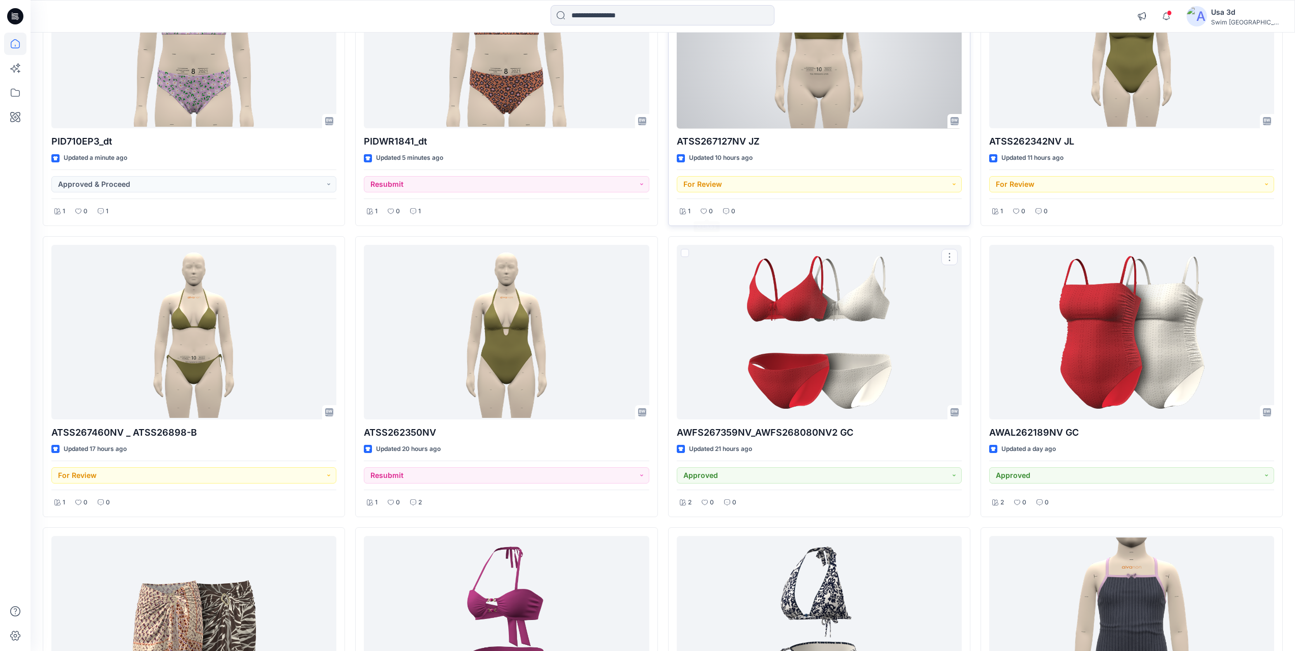
scroll to position [0, 0]
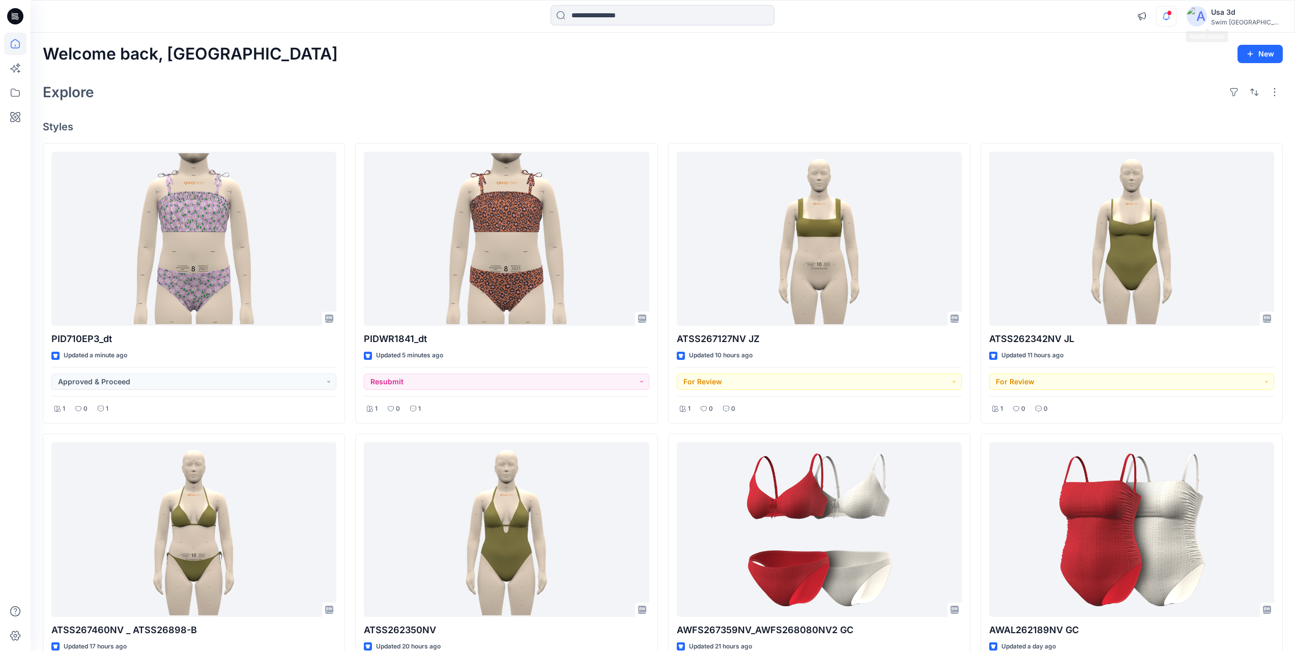
click at [1176, 16] on icon "button" at bounding box center [1166, 16] width 19 height 20
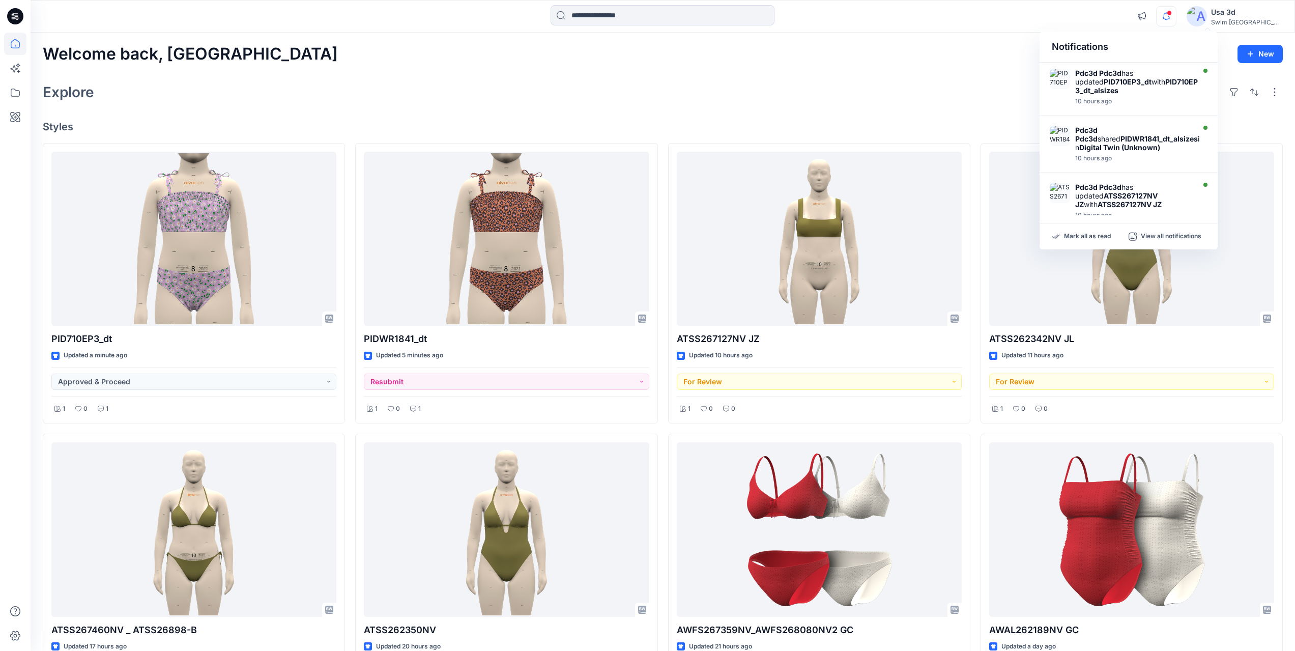
click at [1176, 16] on icon "button" at bounding box center [1166, 16] width 19 height 20
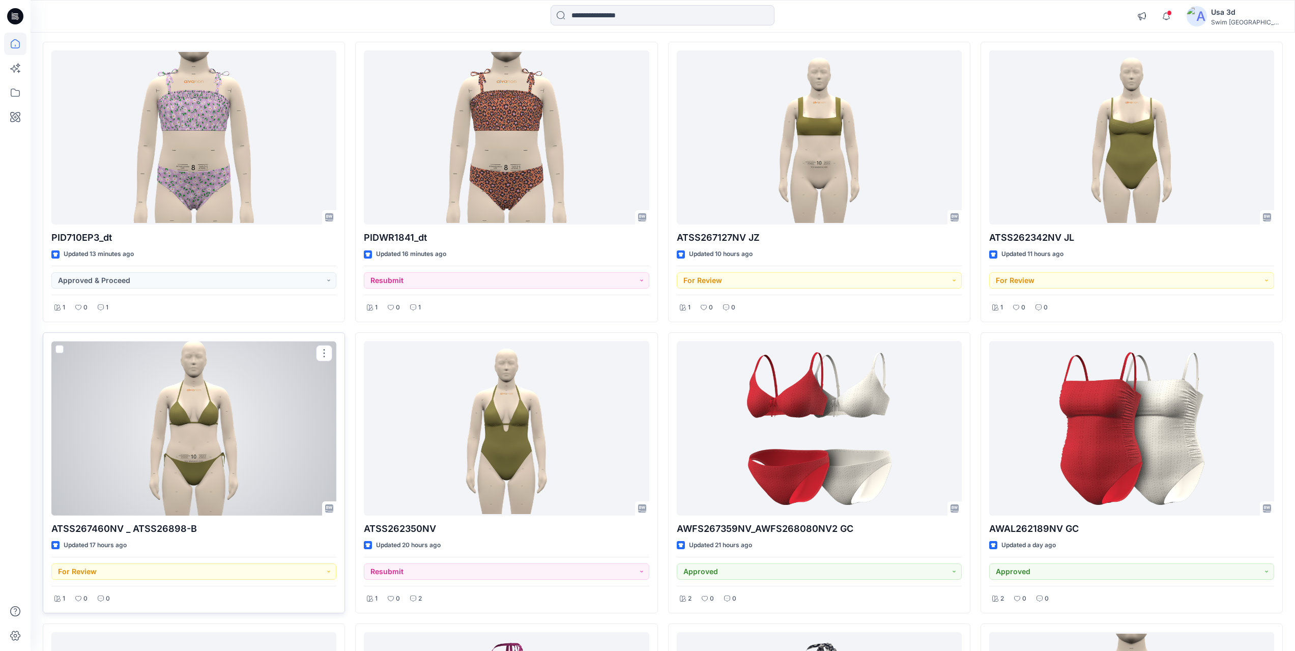
scroll to position [102, 0]
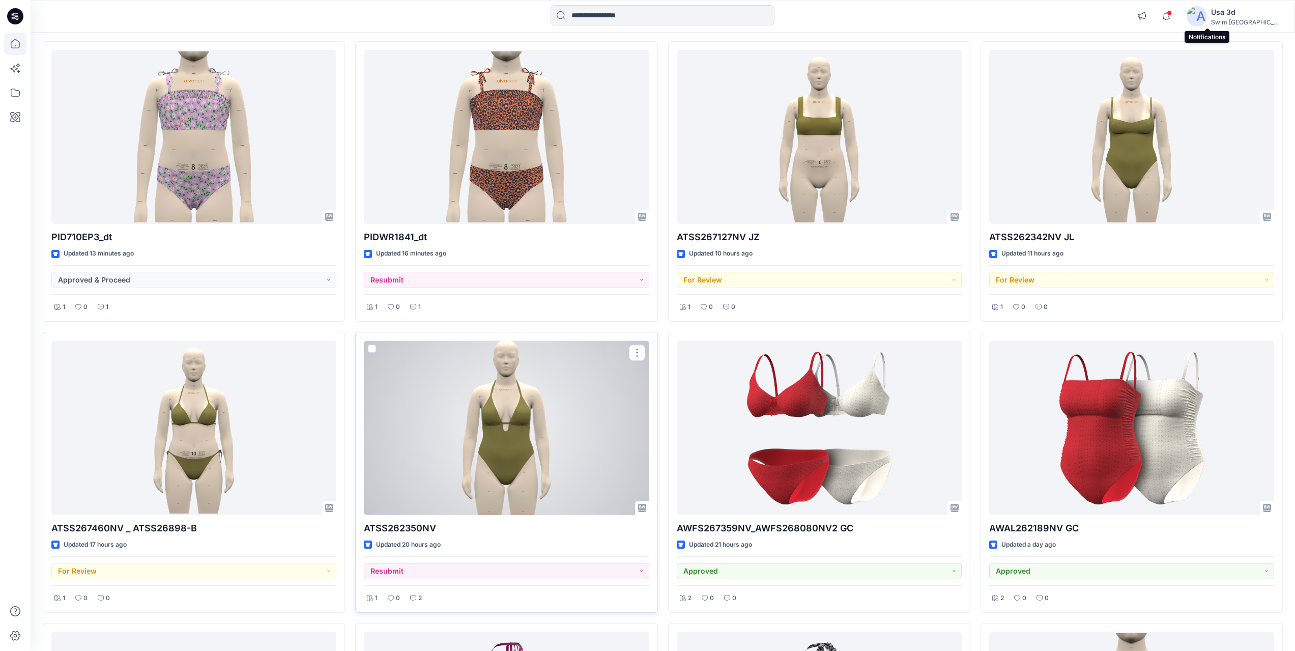
click at [471, 433] on div at bounding box center [506, 427] width 285 height 175
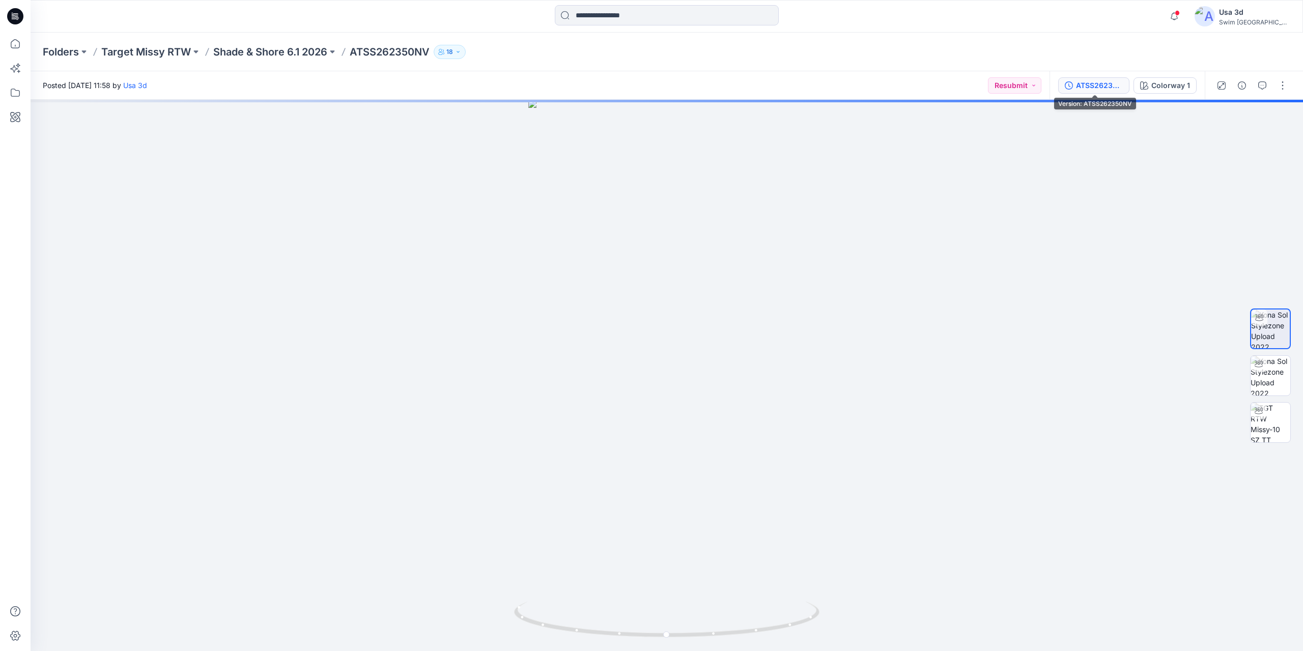
click at [1111, 89] on div "ATSS262350NV" at bounding box center [1099, 85] width 47 height 11
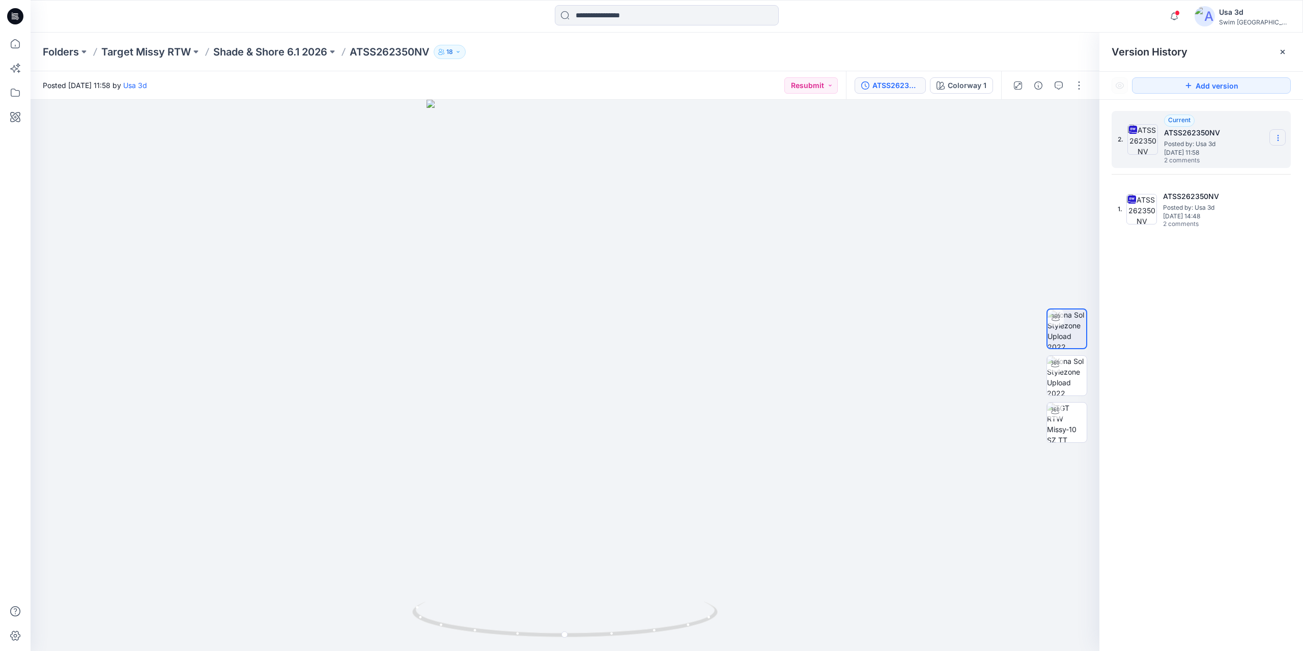
click at [1279, 140] on icon at bounding box center [1278, 138] width 8 height 8
click at [1236, 158] on span "Download Source BW File" at bounding box center [1226, 158] width 85 height 12
click at [1180, 15] on span at bounding box center [1177, 13] width 5 height 6
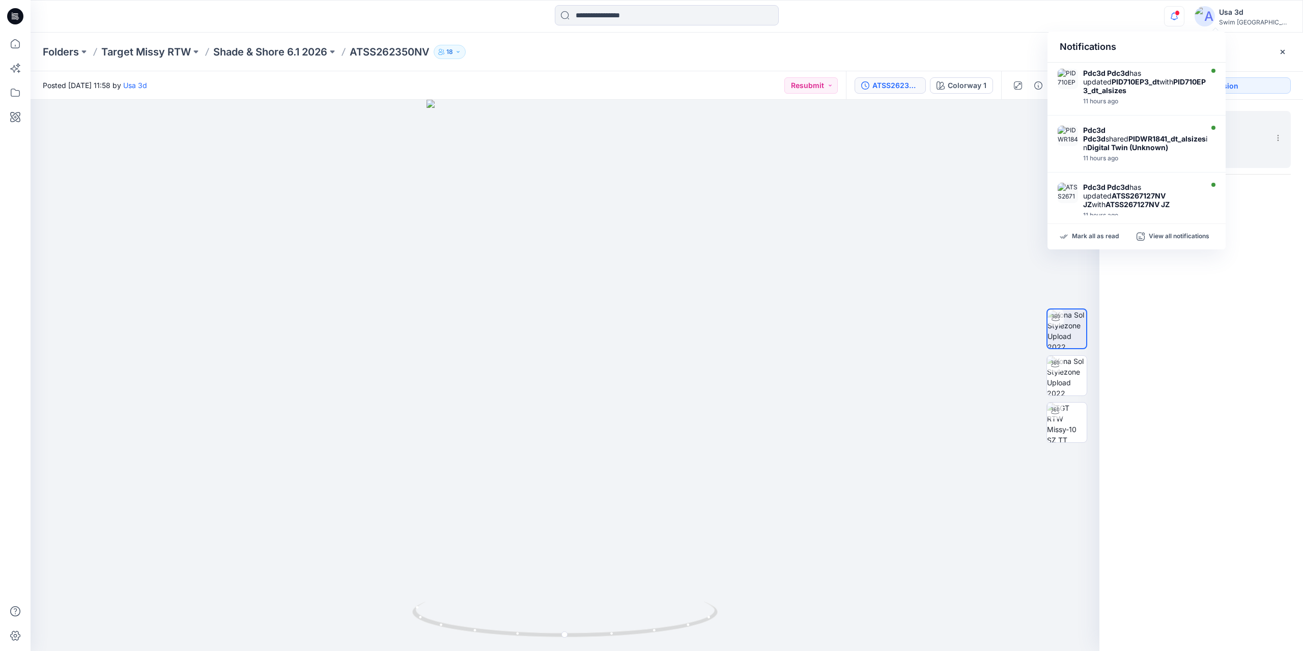
click at [1180, 14] on span at bounding box center [1177, 13] width 5 height 6
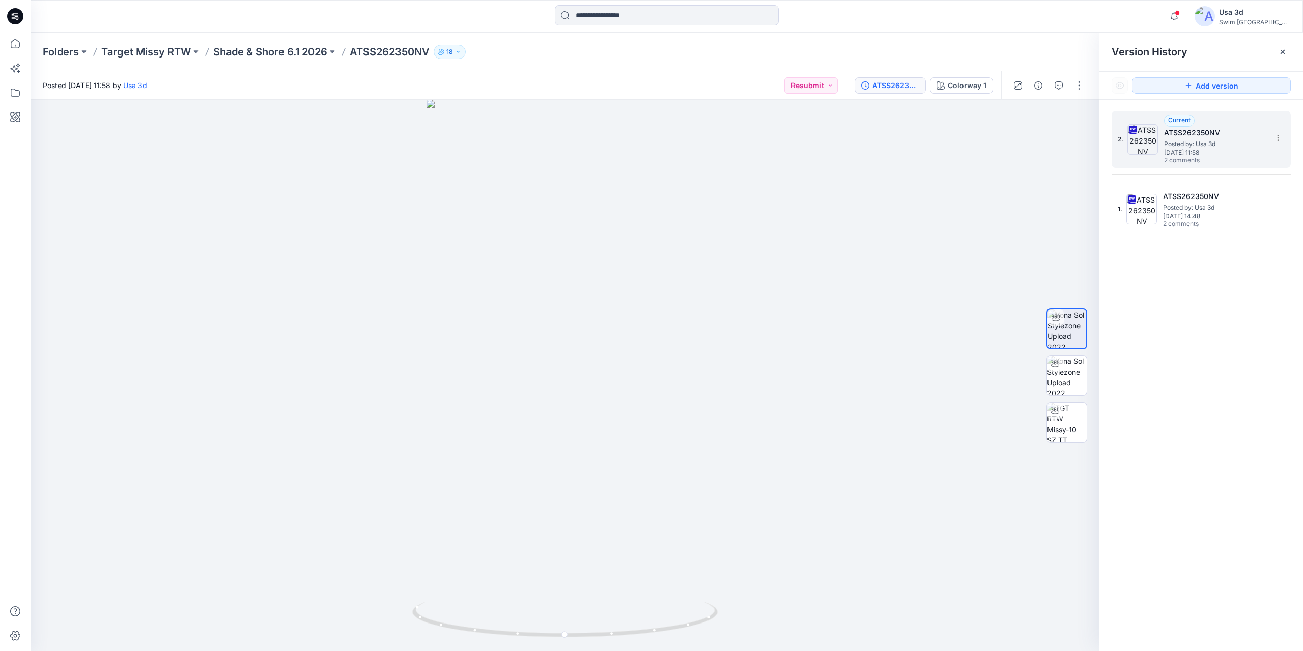
click at [21, 25] on icon at bounding box center [15, 16] width 16 height 33
